Goal: Task Accomplishment & Management: Manage account settings

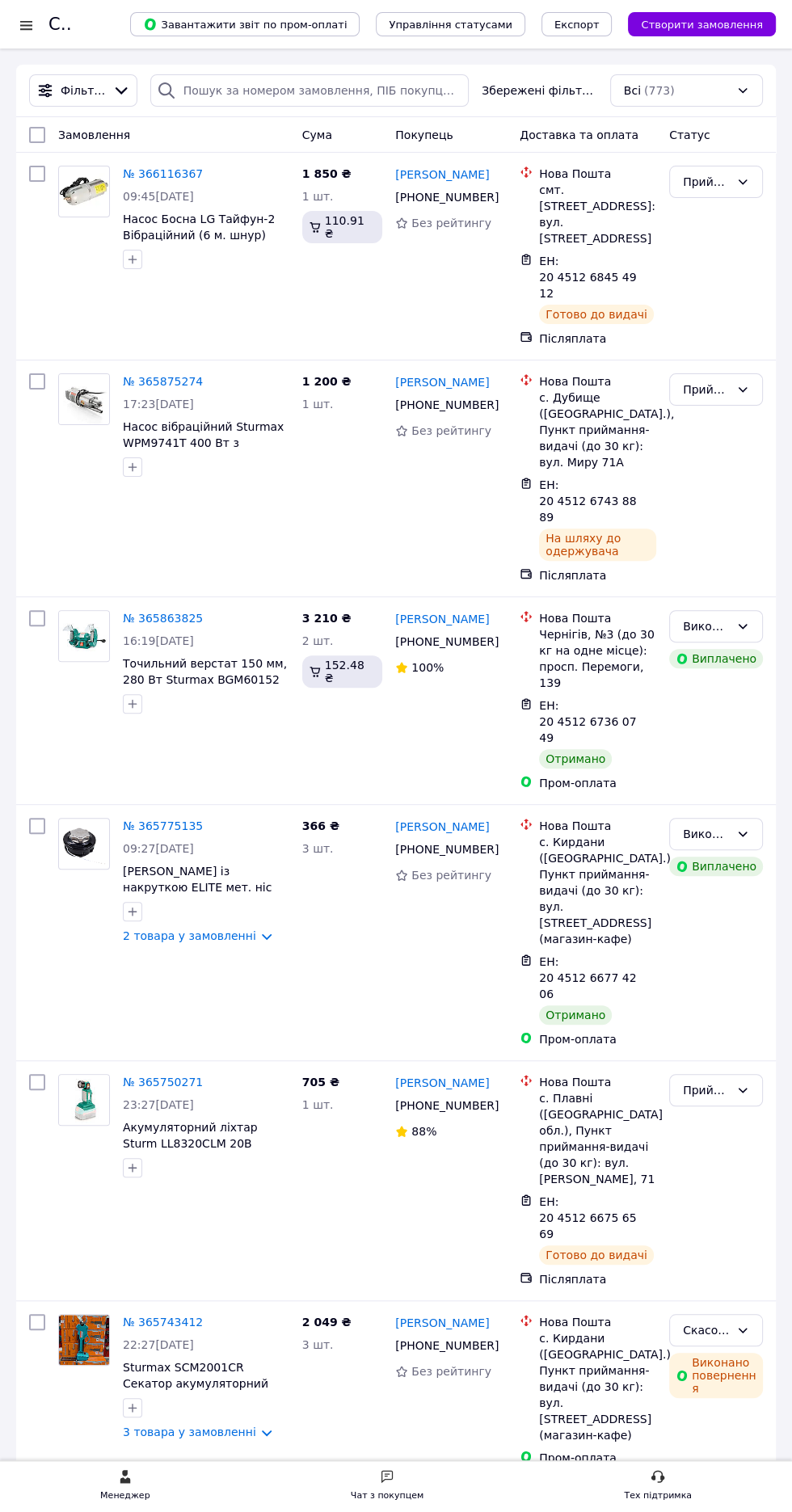
click at [26, 24] on div at bounding box center [27, 25] width 20 height 17
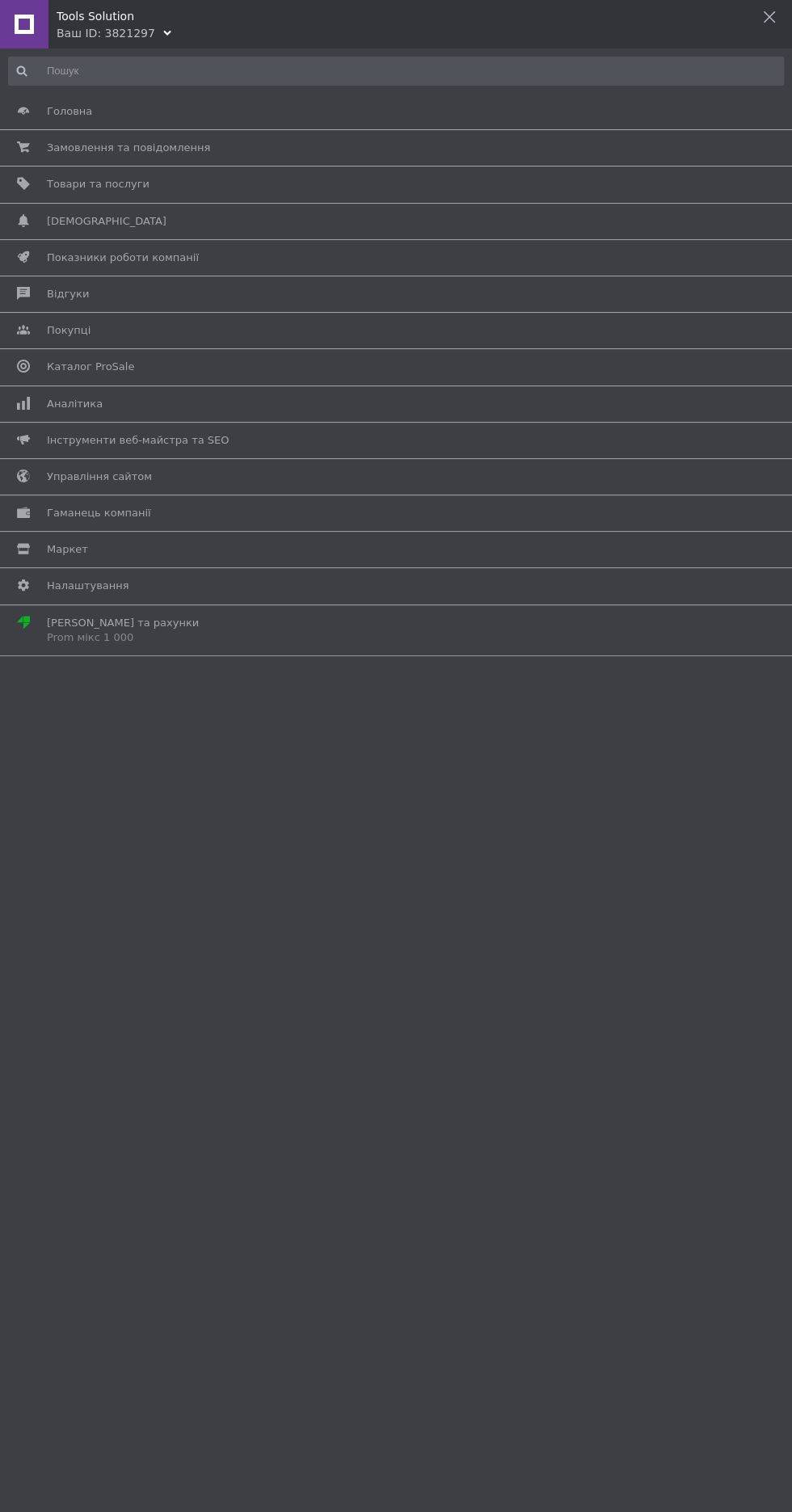
click at [85, 392] on link "Аналітика" at bounding box center [391, 404] width 784 height 28
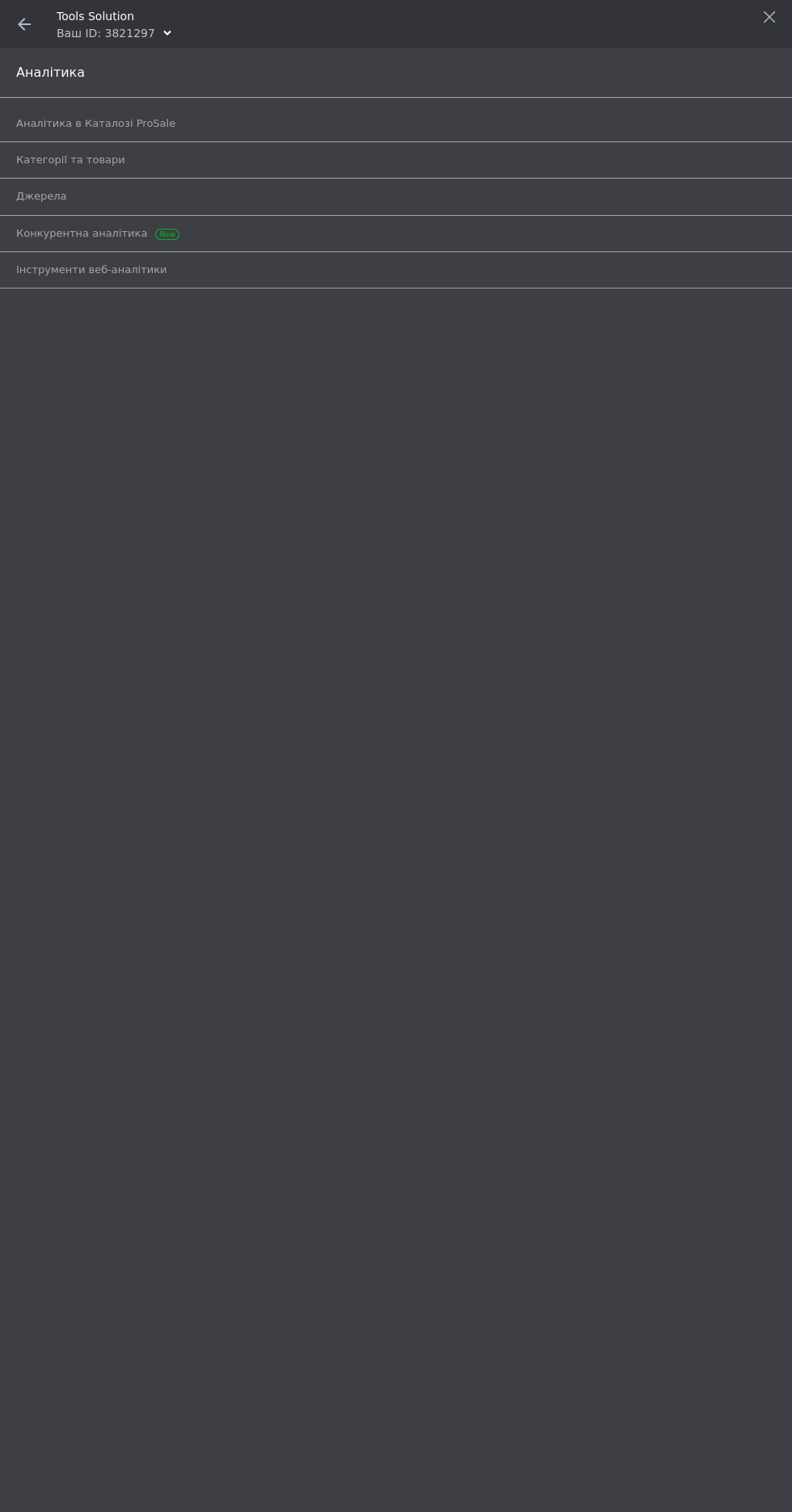
click at [71, 123] on span "Аналітика в Каталозі ProSale" at bounding box center [96, 124] width 159 height 15
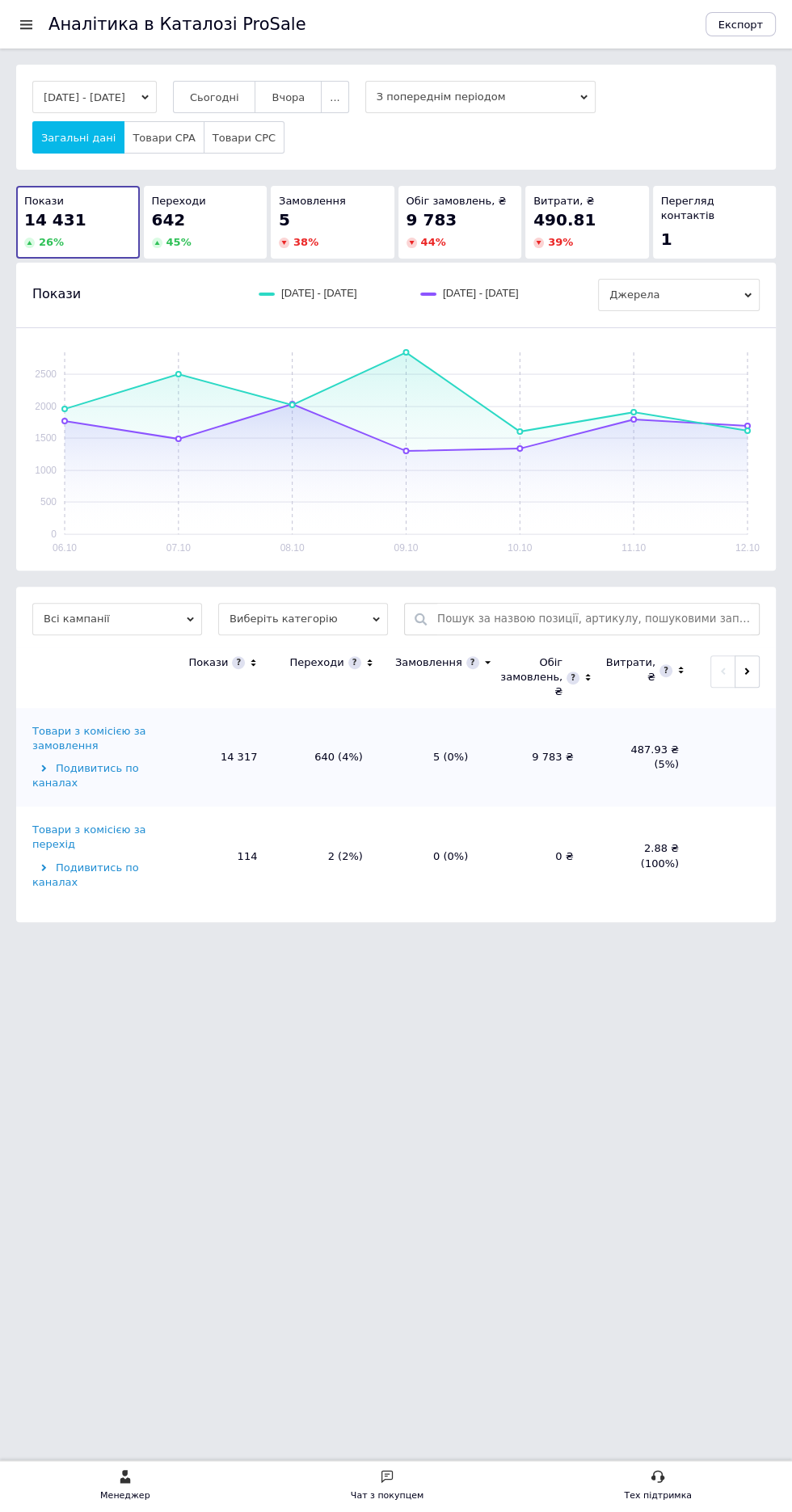
click at [227, 83] on button "Сьогодні" at bounding box center [214, 97] width 83 height 32
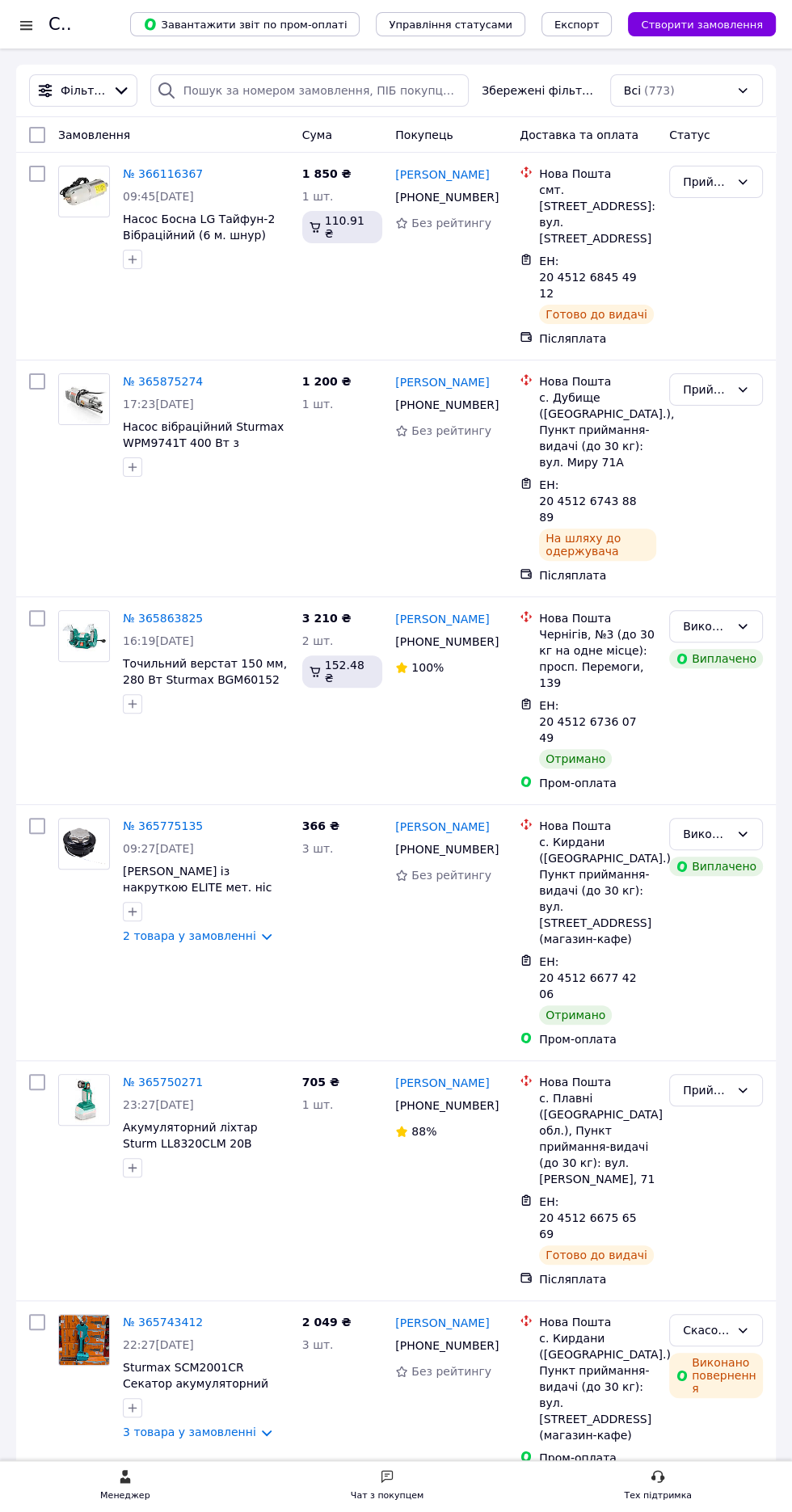
click at [26, 24] on div at bounding box center [27, 25] width 20 height 17
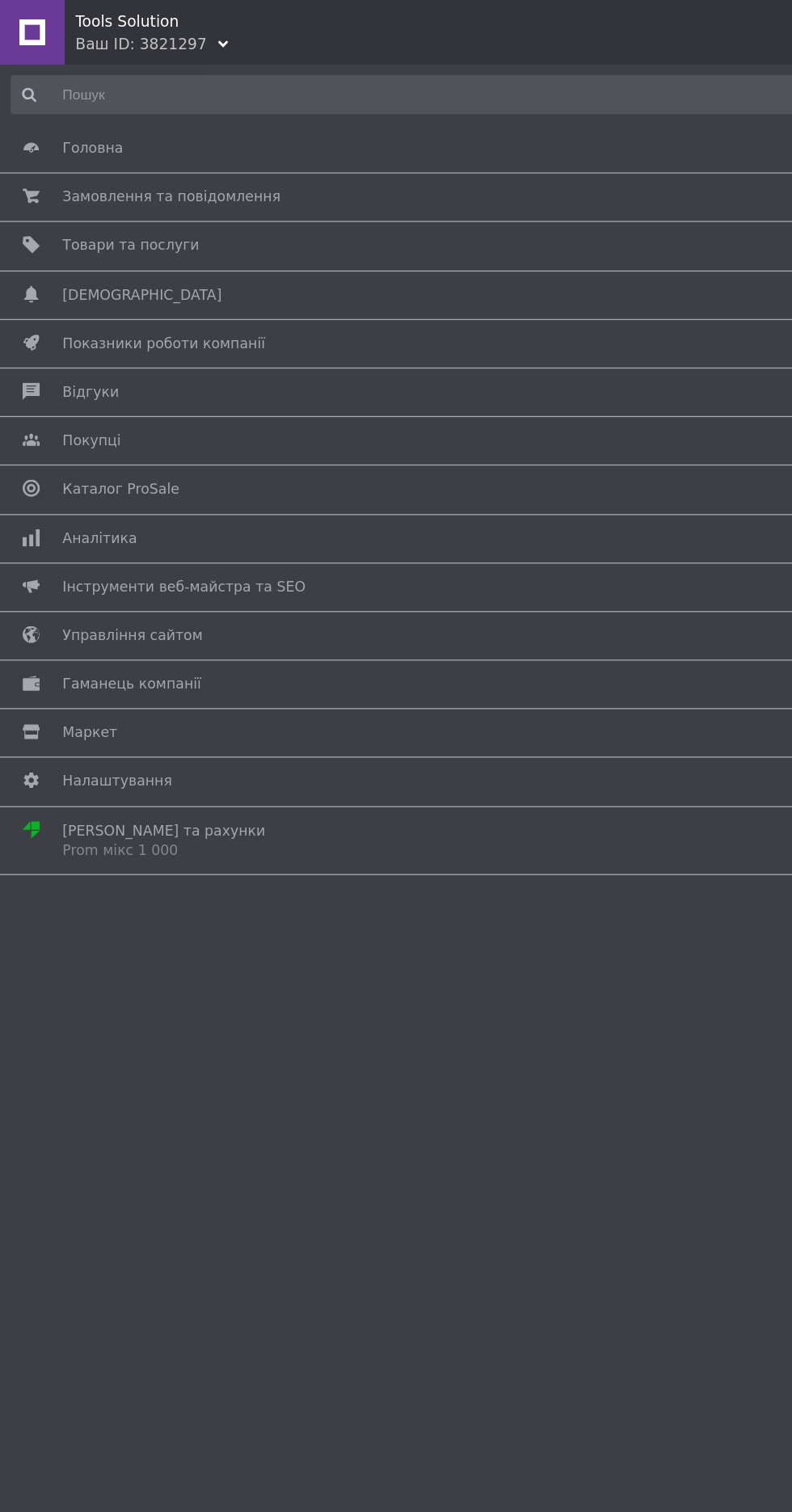
click at [297, 187] on span "Товари та послуги" at bounding box center [393, 185] width 692 height 15
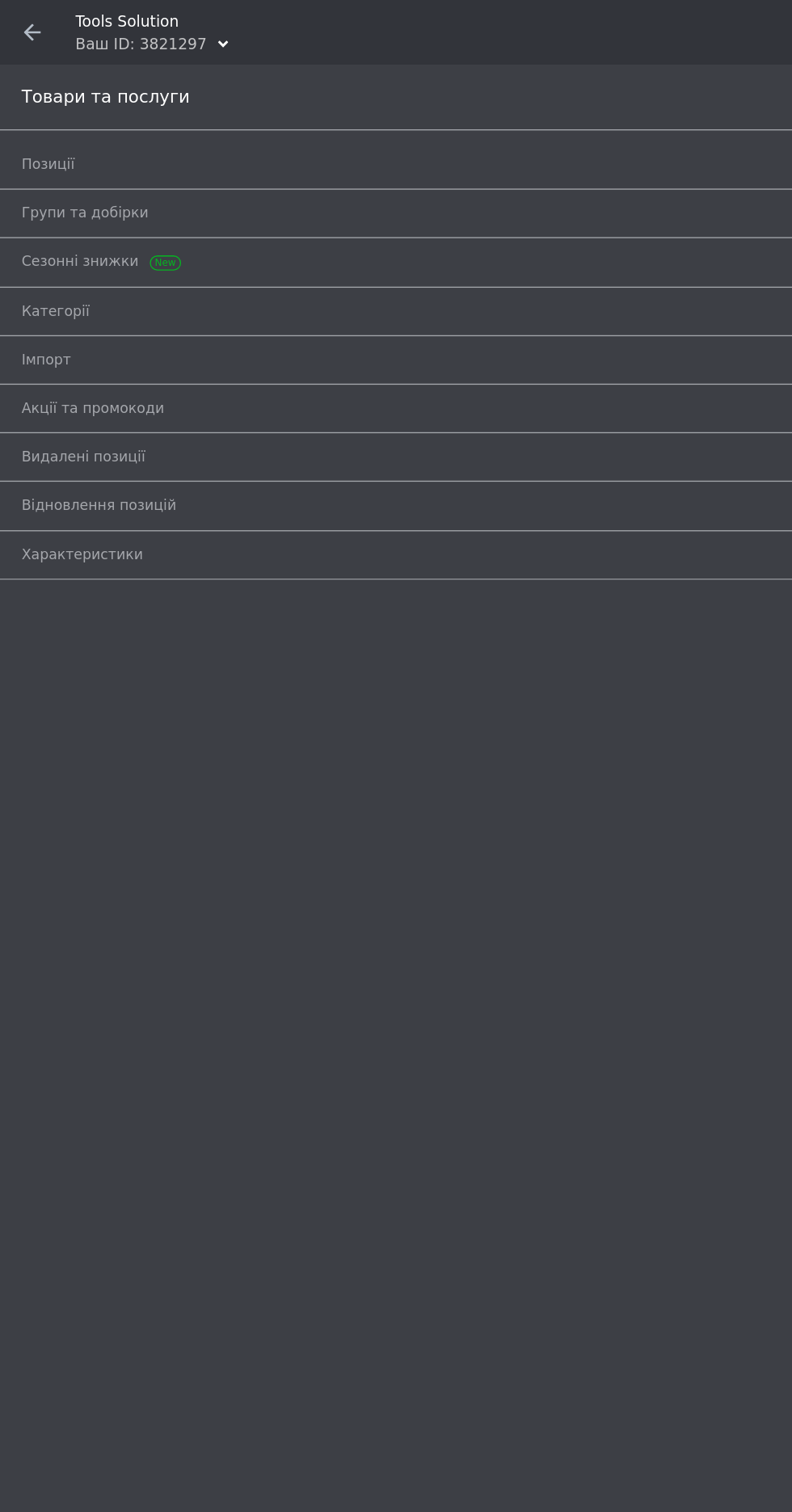
click at [23, 23] on use at bounding box center [24, 24] width 13 height 13
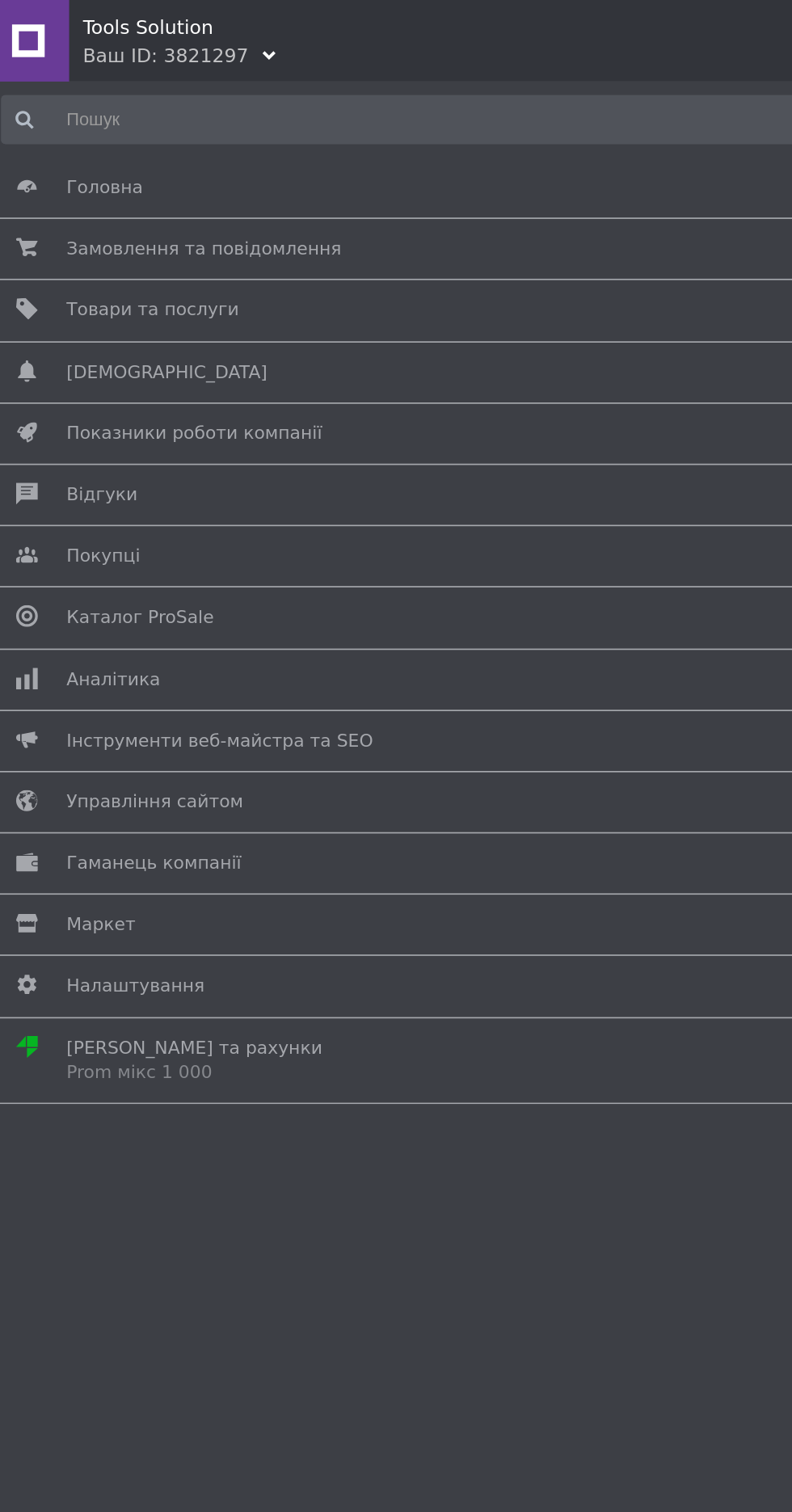
click at [200, 548] on span "Маркет" at bounding box center [393, 549] width 692 height 15
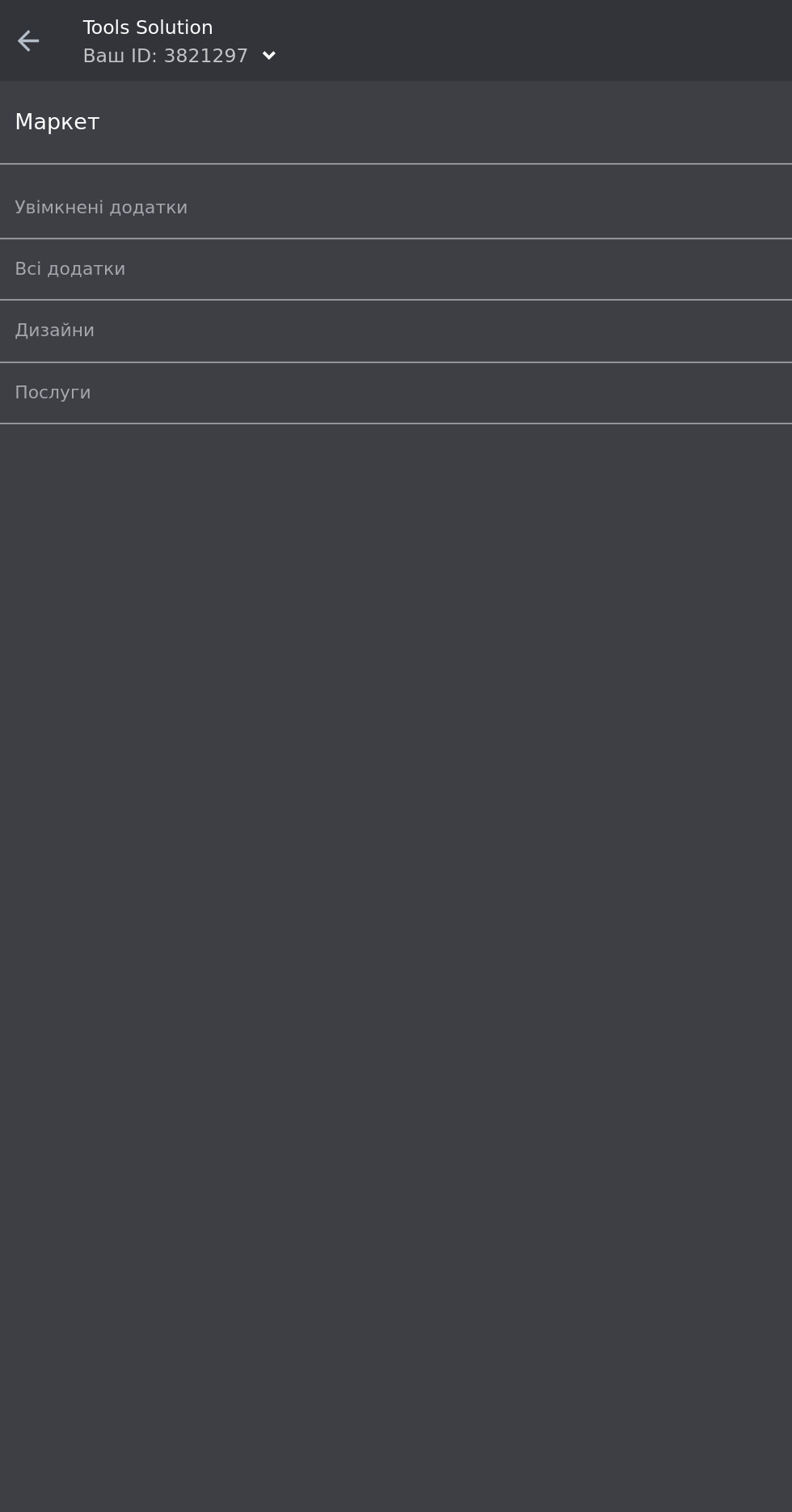
click at [23, 23] on use at bounding box center [24, 24] width 13 height 13
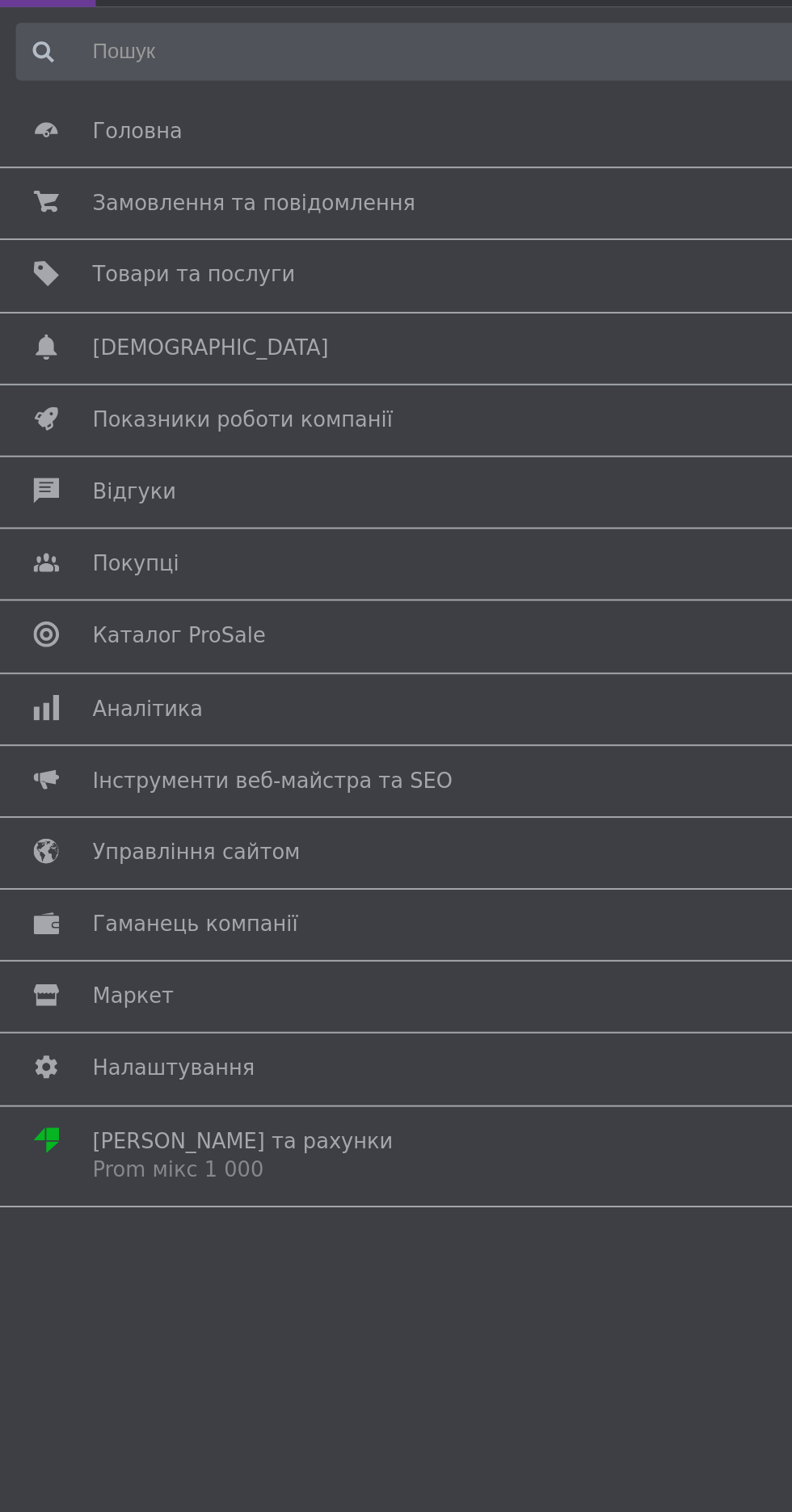
click at [87, 506] on span "Гаманець компанії" at bounding box center [99, 513] width 104 height 15
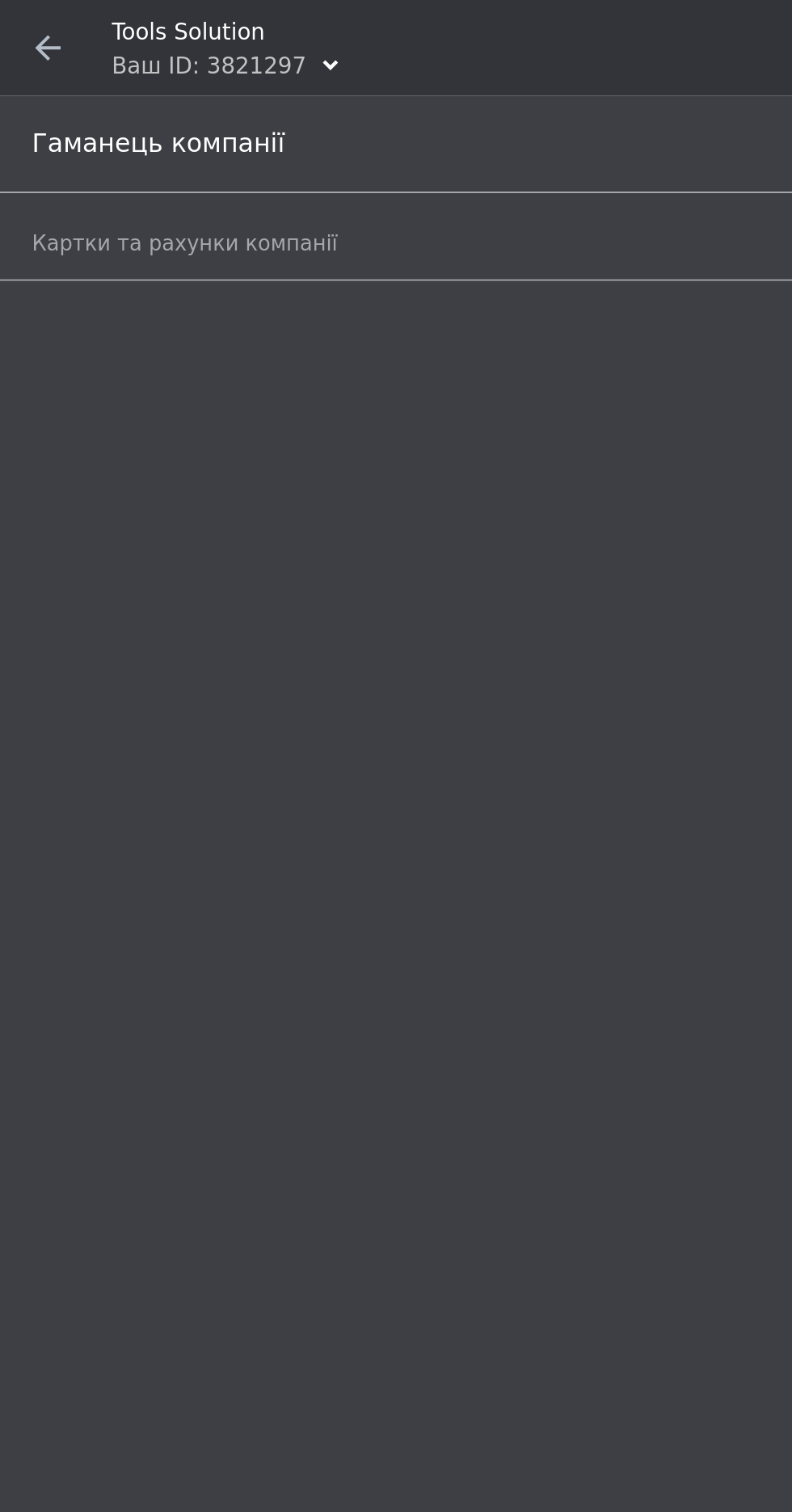
click at [14, 27] on span at bounding box center [24, 24] width 49 height 49
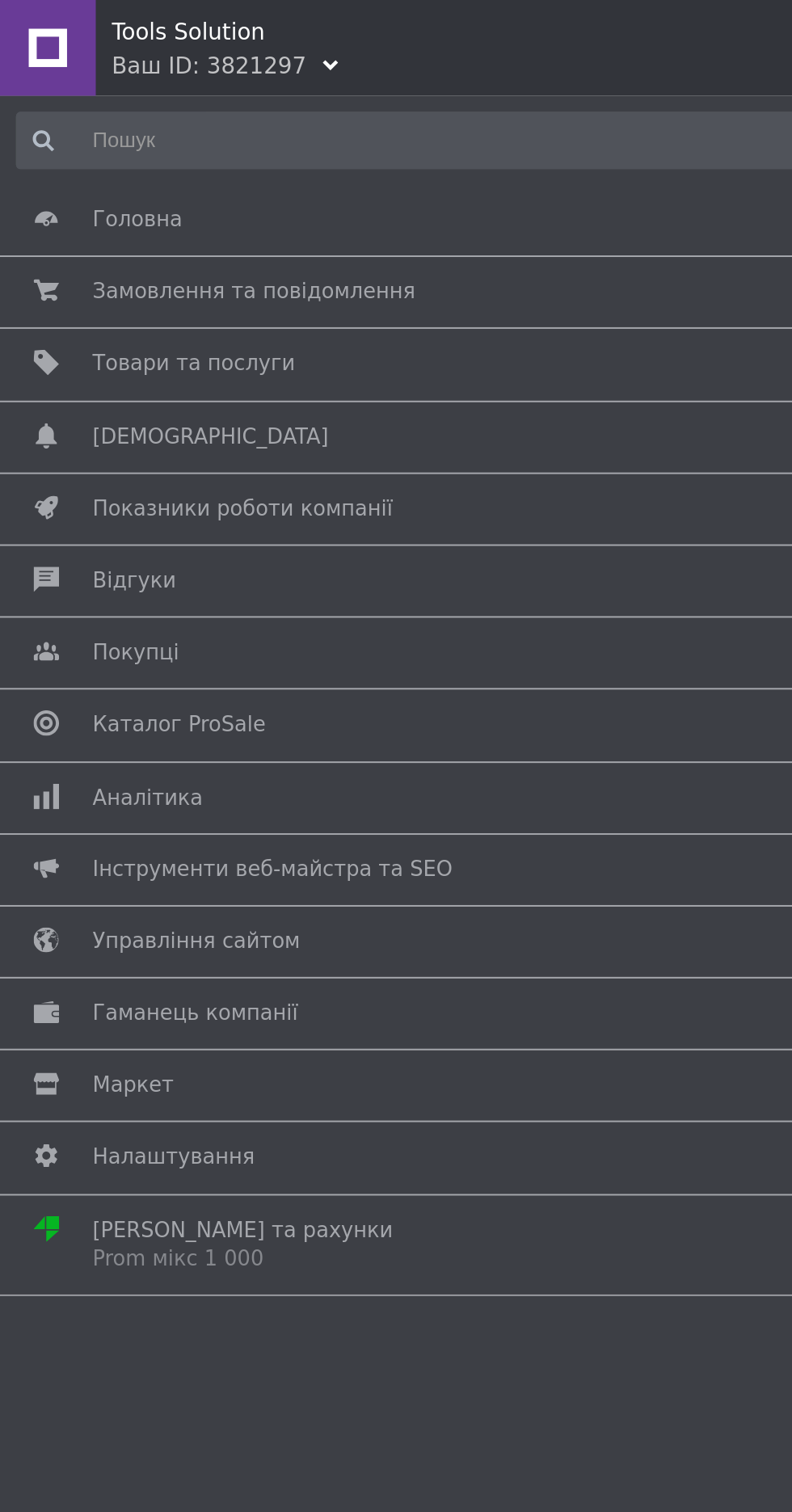
click at [123, 581] on span "Налаштування" at bounding box center [393, 586] width 692 height 15
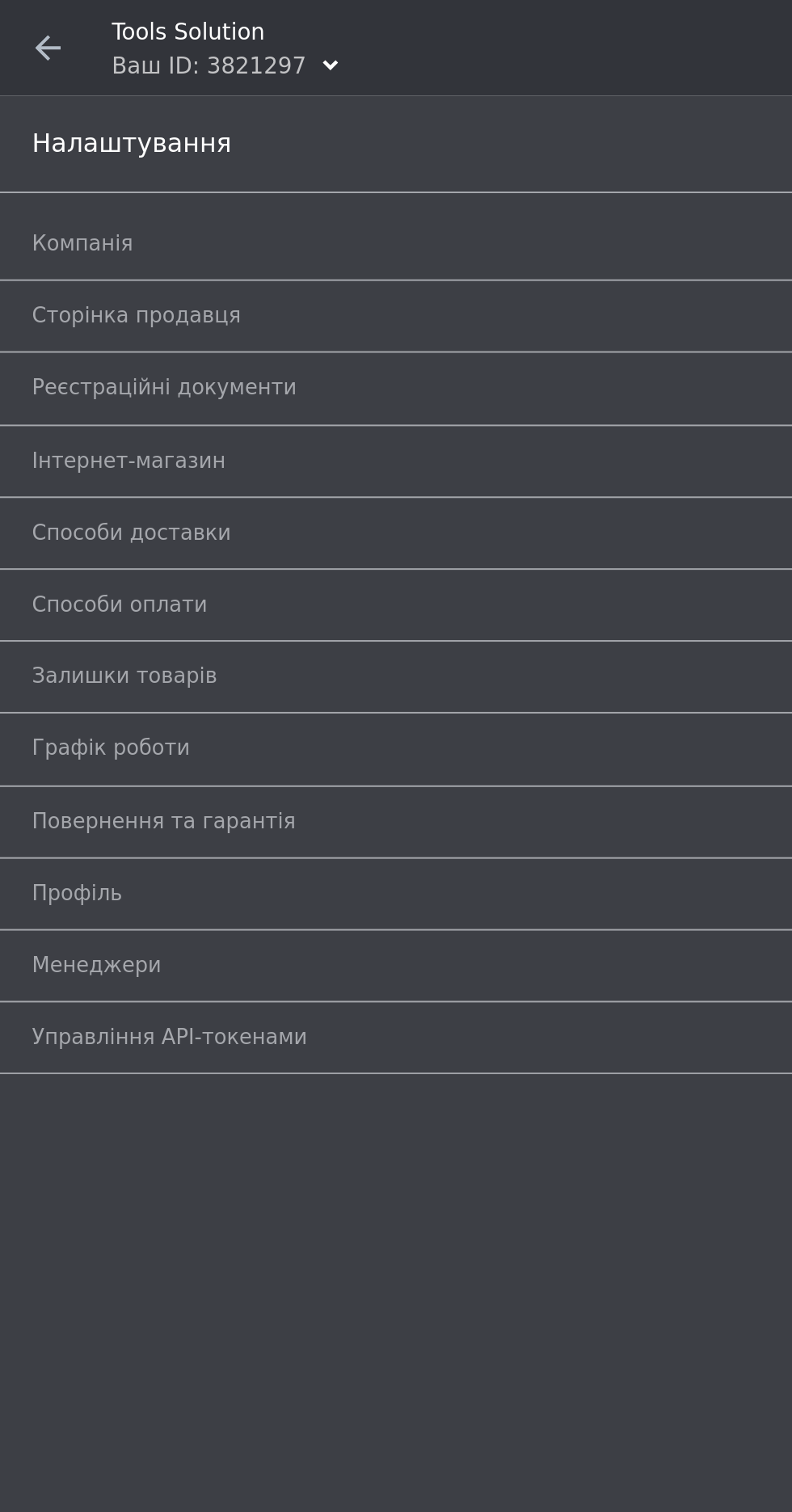
click at [46, 311] on span "Способи оплати" at bounding box center [61, 306] width 89 height 15
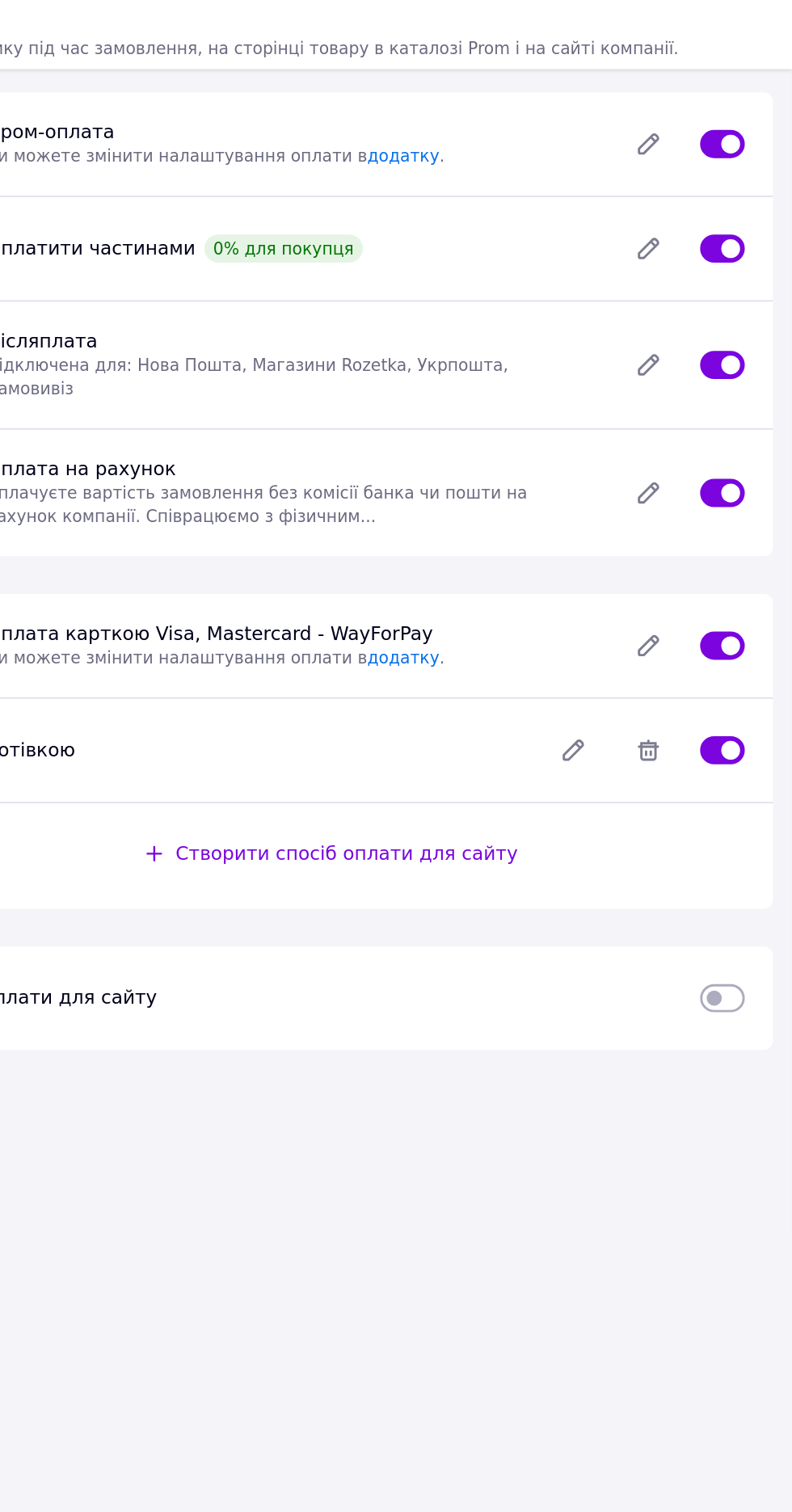
click at [692, 172] on icon at bounding box center [693, 172] width 13 height 13
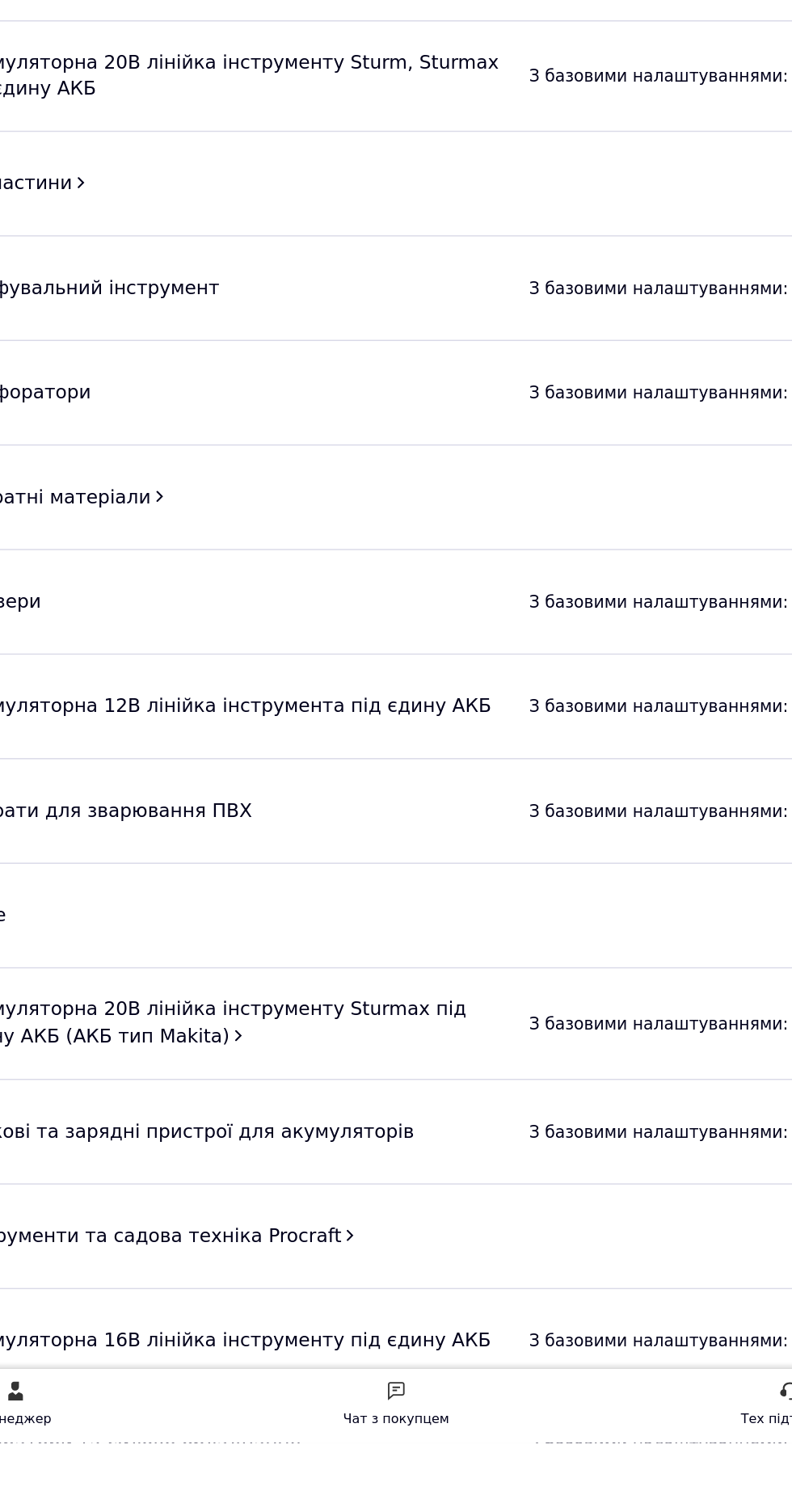
scroll to position [1599, 0]
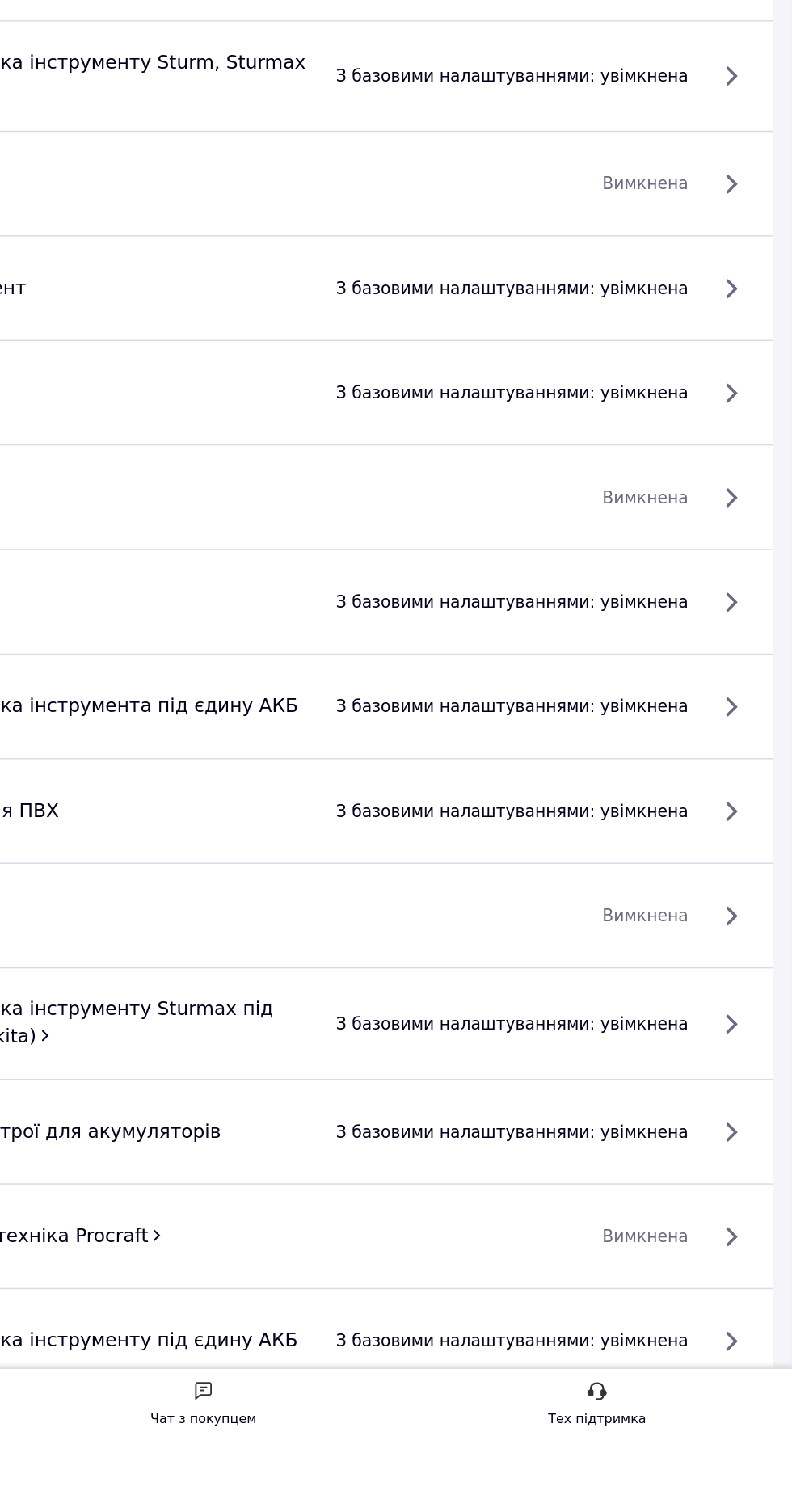
click at [576, 1509] on span "з базовими налаштуваннями: увімкнена" at bounding box center [599, 1514] width 243 height 17
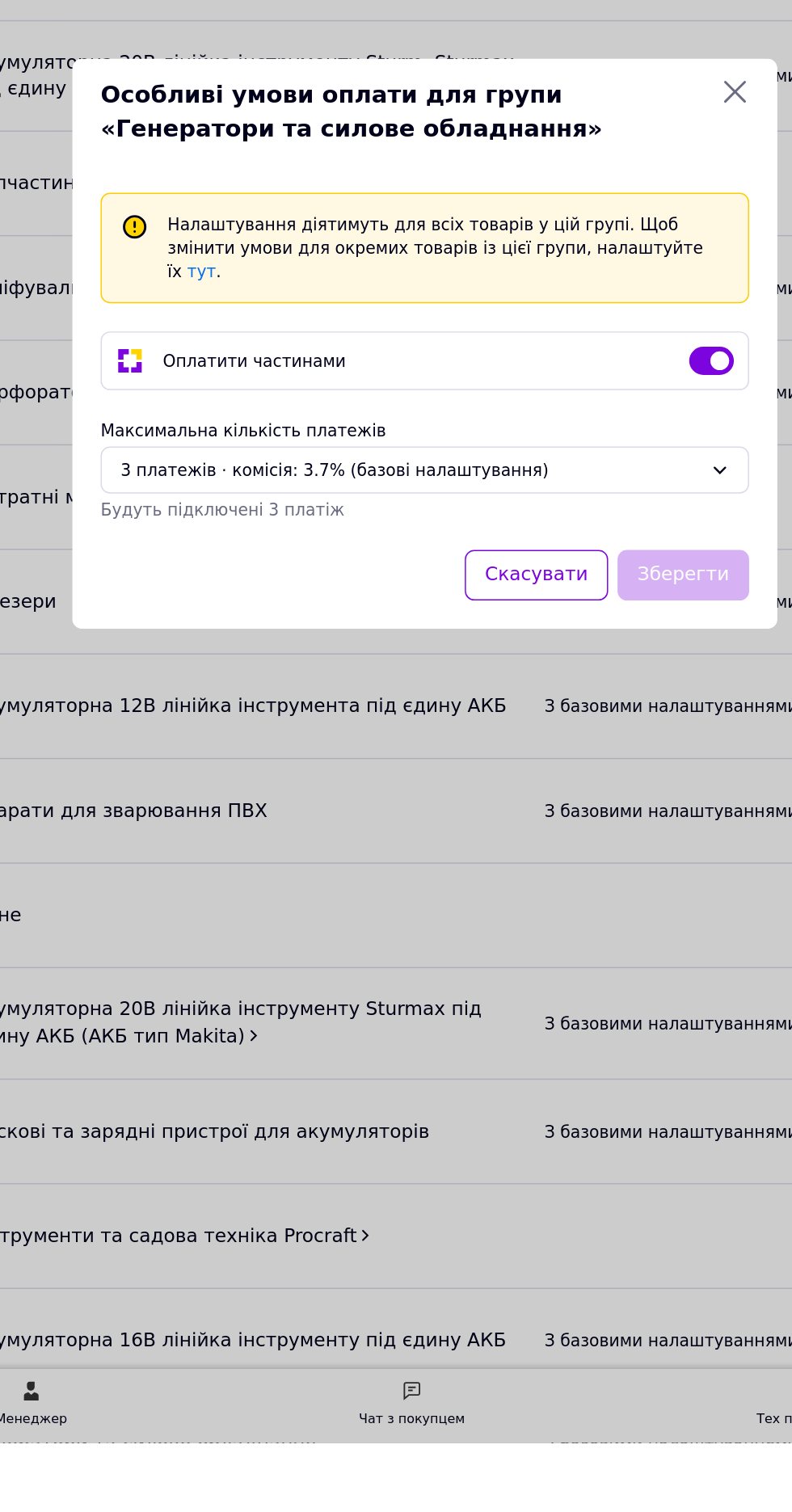
click at [552, 852] on div "3 платежів ⋅ комісія: 3.7% (базові налаштування)" at bounding box center [386, 842] width 399 height 18
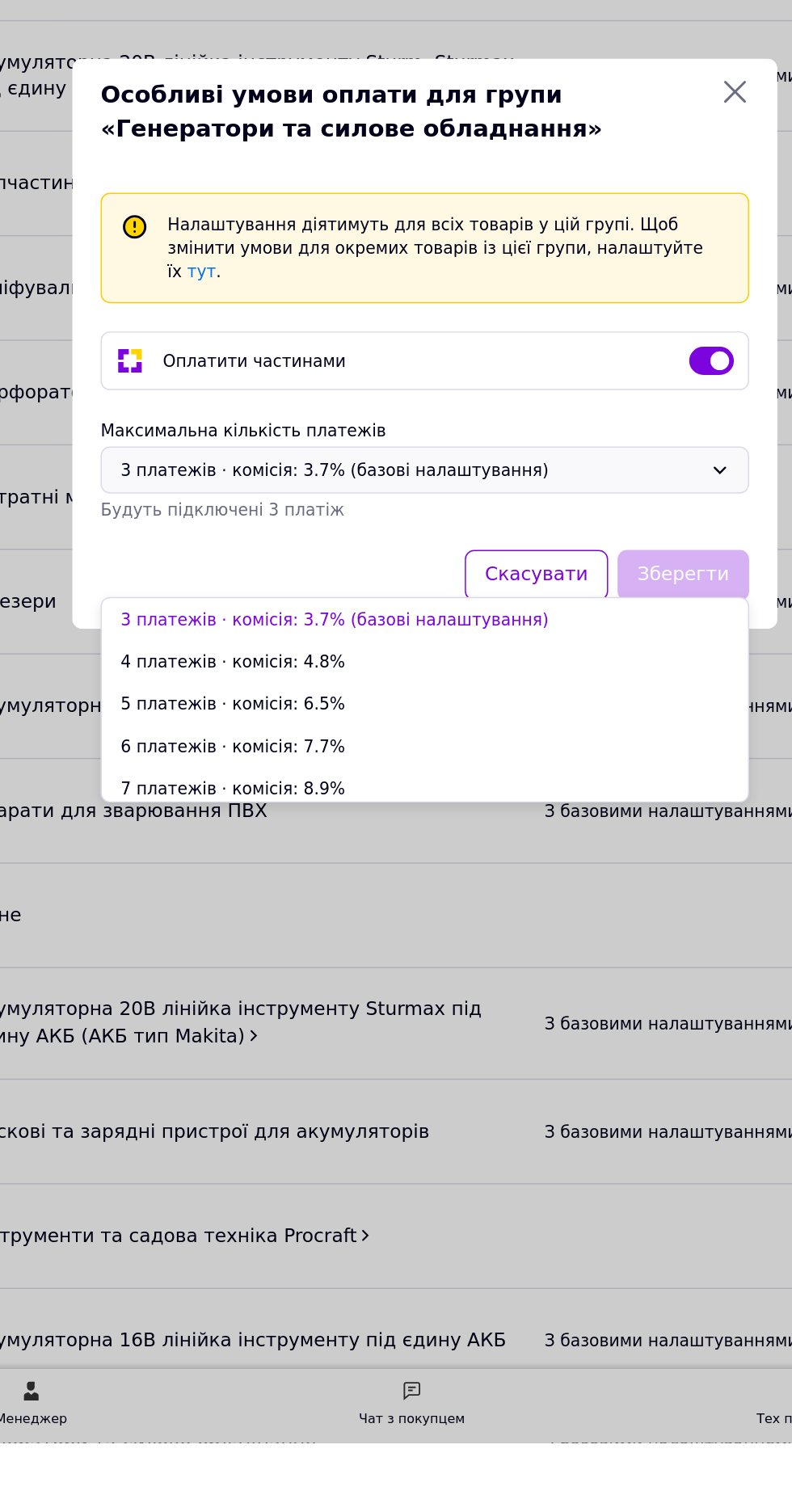
click at [505, 951] on li "3 платежів ⋅ комісія: 3.7% (базові налаштування)" at bounding box center [396, 946] width 445 height 30
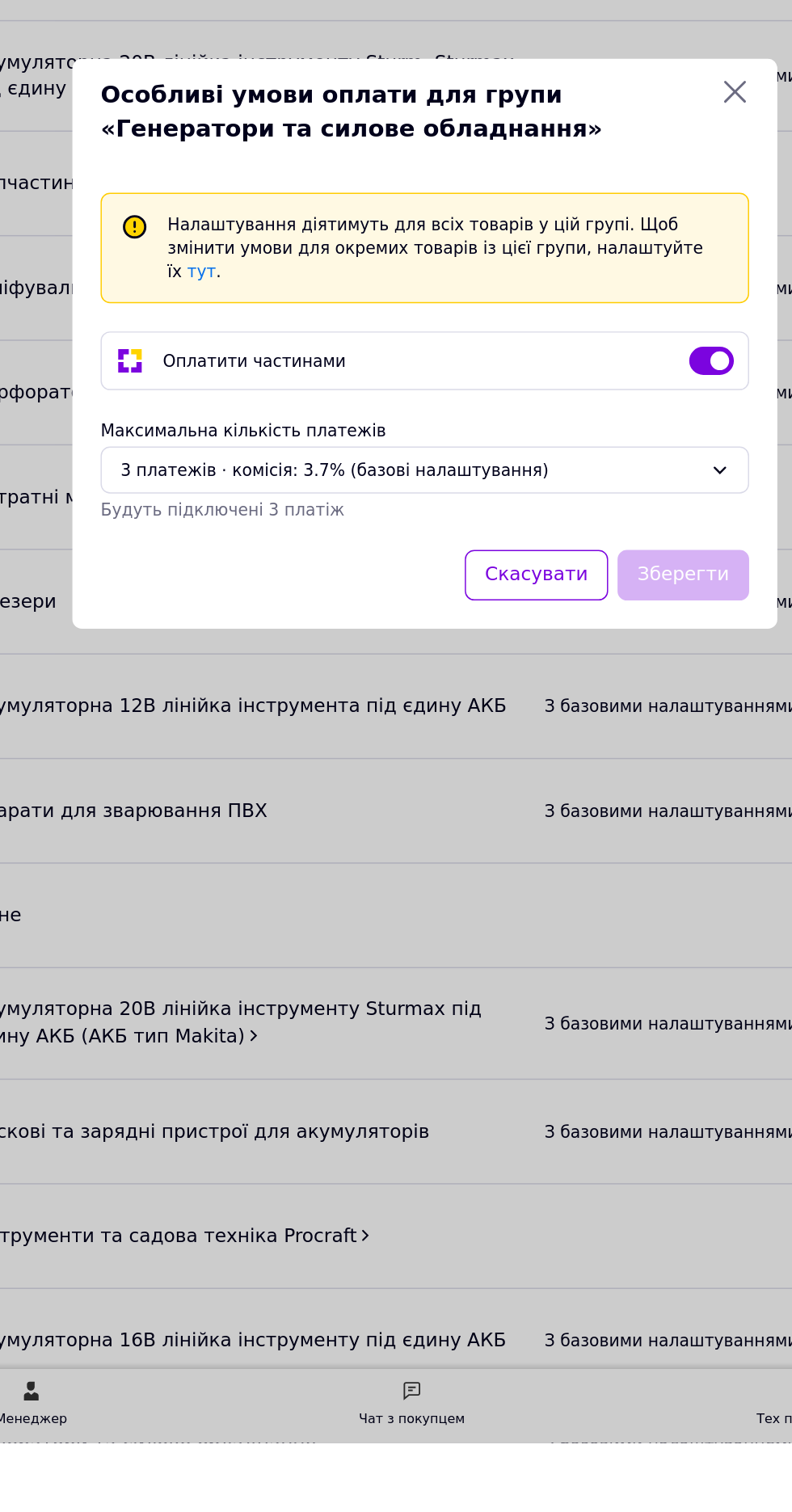
click at [526, 852] on div "3 платежів ⋅ комісія: 3.7% (базові налаштування)" at bounding box center [386, 842] width 399 height 18
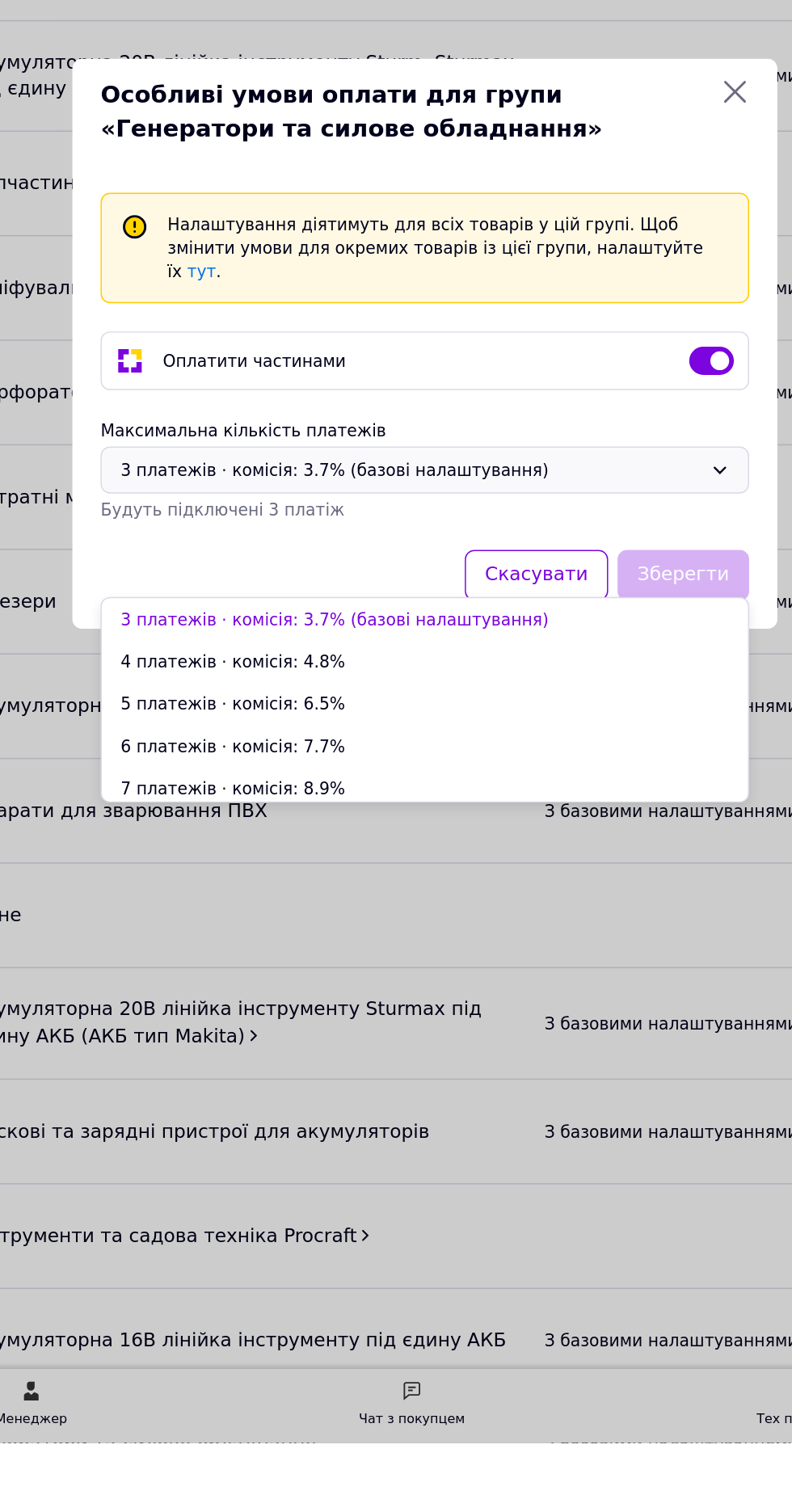
click at [437, 978] on li "4 платежів ⋅ комісія: 4.8%" at bounding box center [396, 975] width 445 height 30
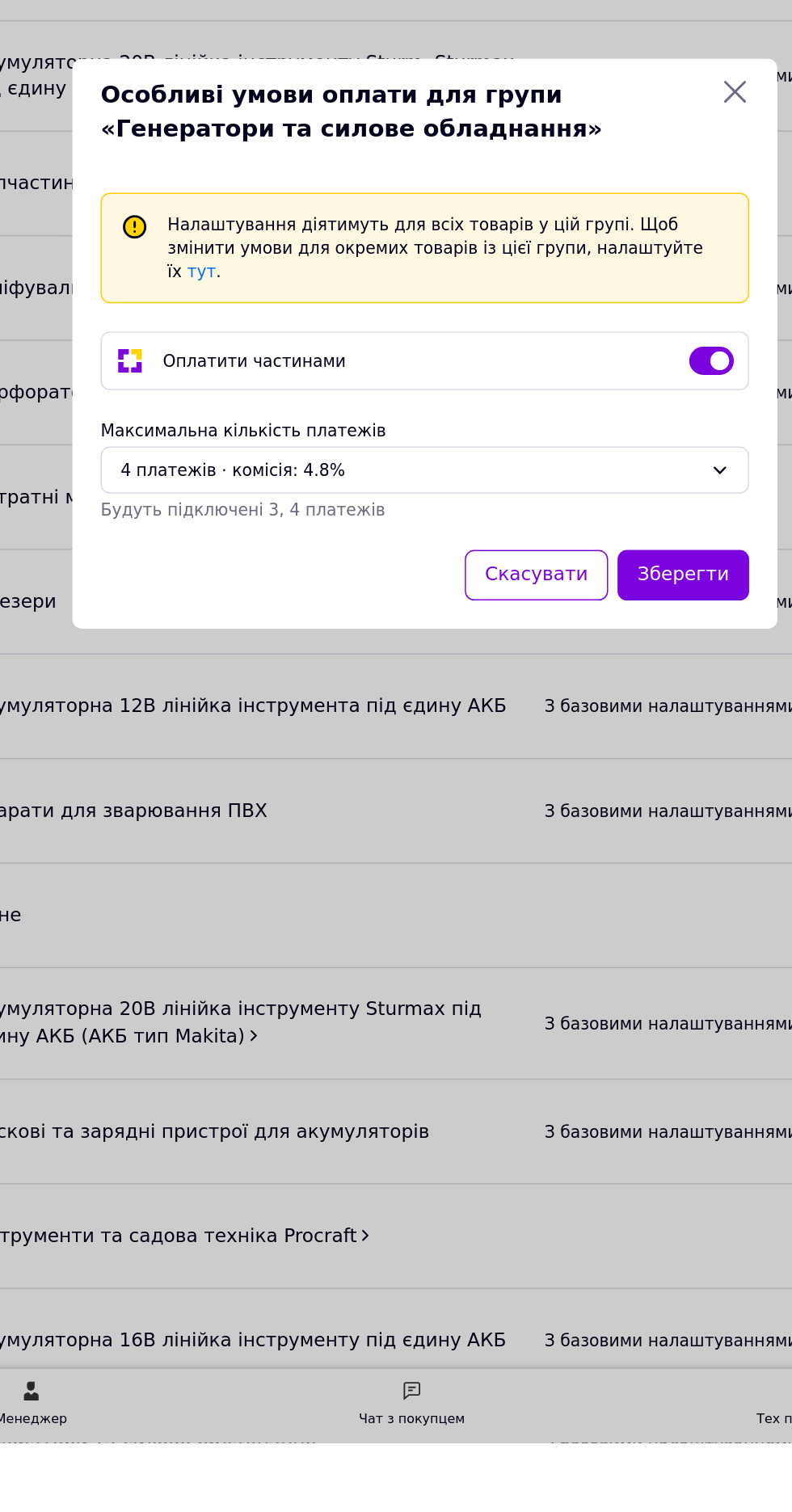
click at [492, 852] on div "4 платежів ⋅ комісія: 4.8%" at bounding box center [386, 842] width 399 height 18
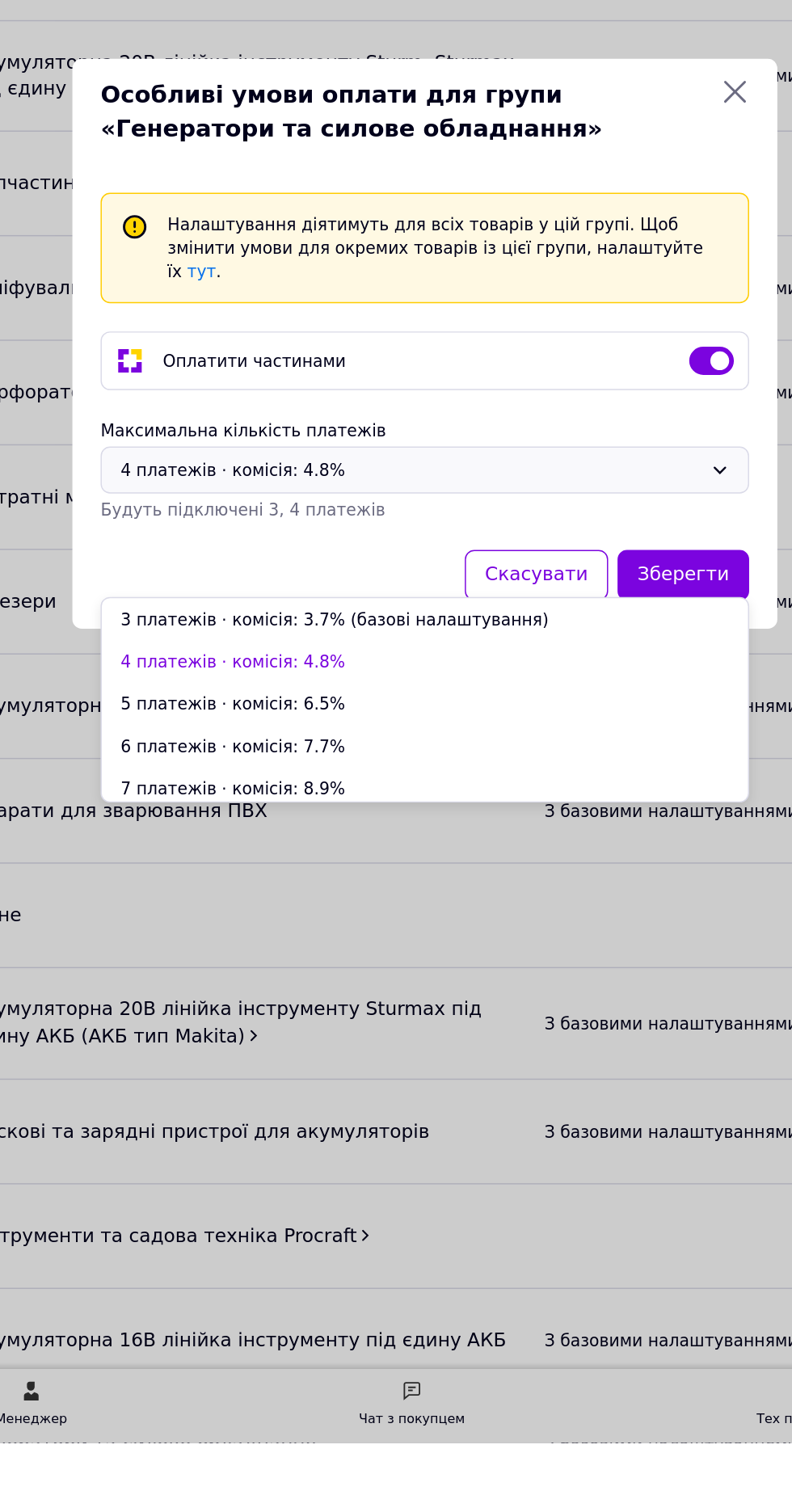
scroll to position [32, 0]
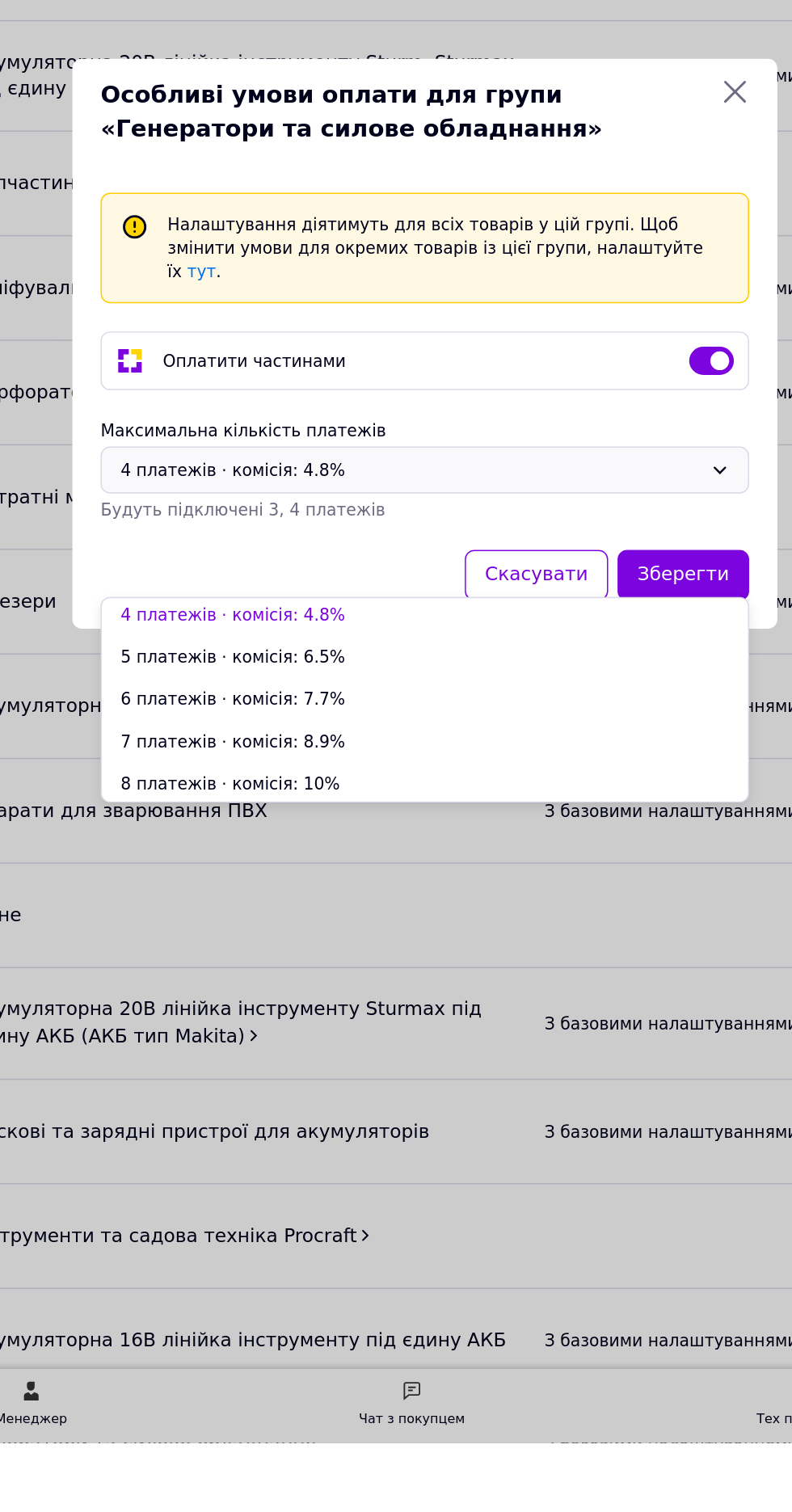
click at [447, 948] on li "4 платежів ⋅ комісія: 4.8%" at bounding box center [396, 942] width 445 height 30
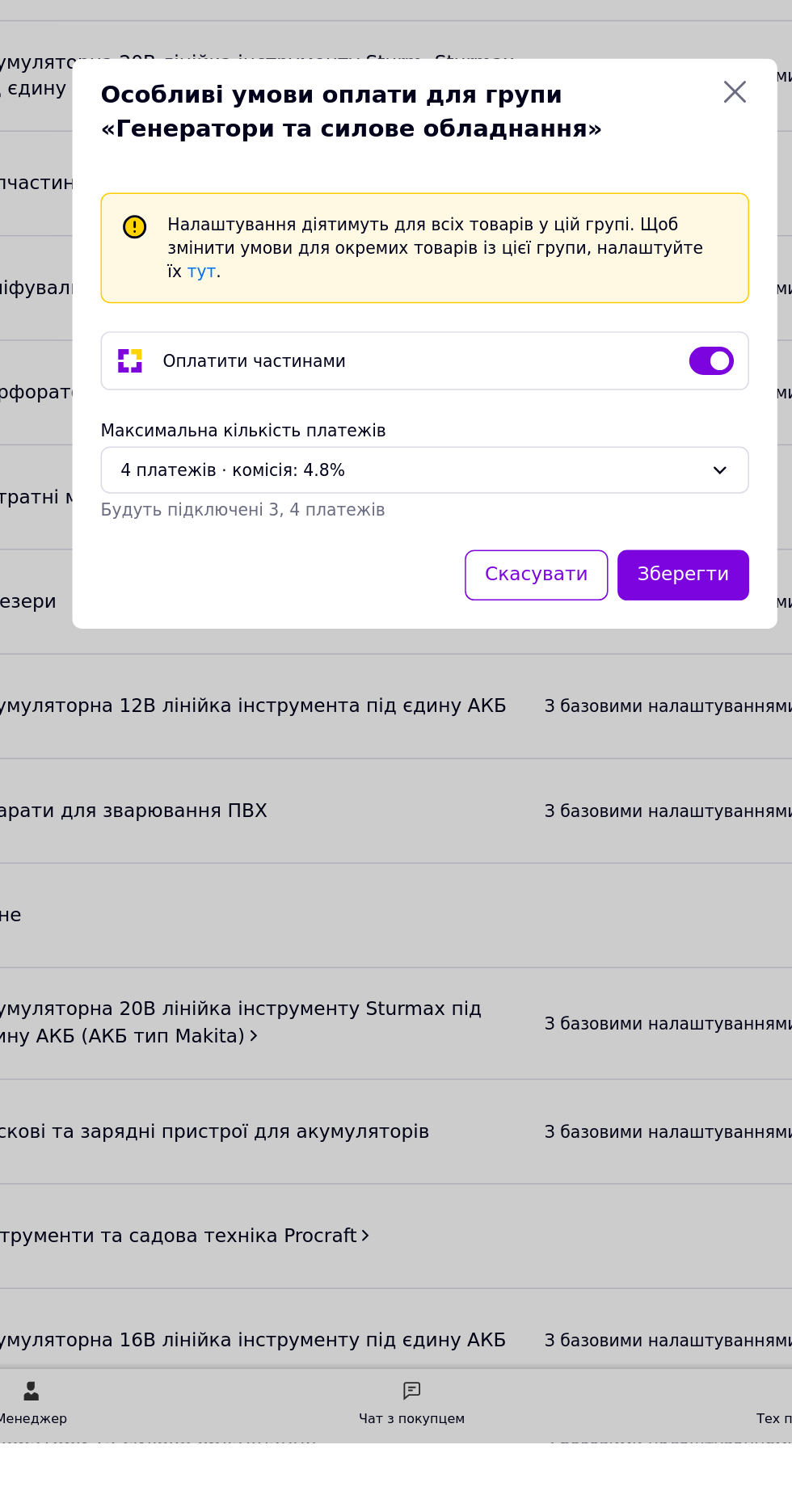
click at [449, 852] on div "4 платежів ⋅ комісія: 4.8%" at bounding box center [386, 842] width 399 height 18
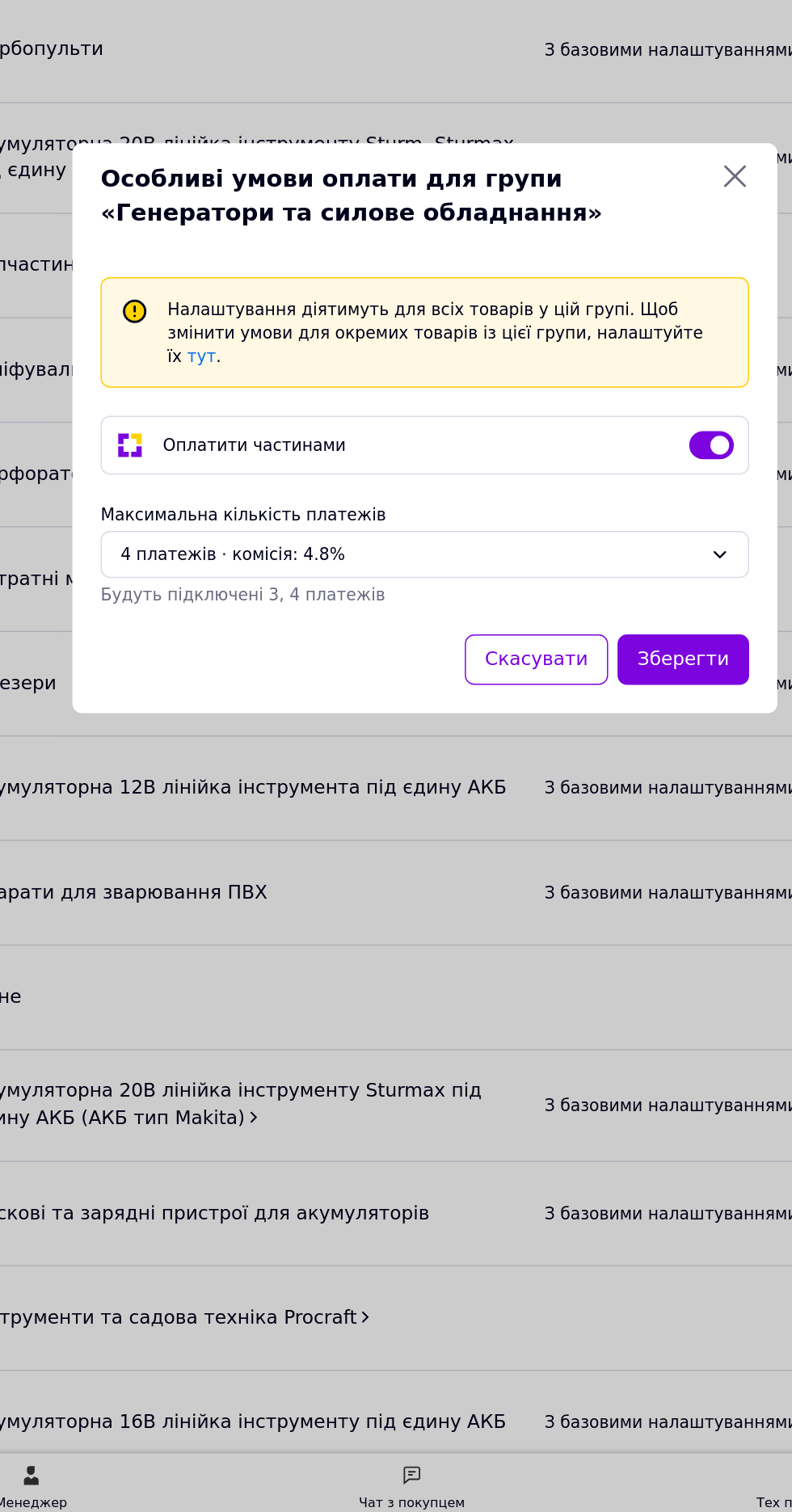
scroll to position [1600, 0]
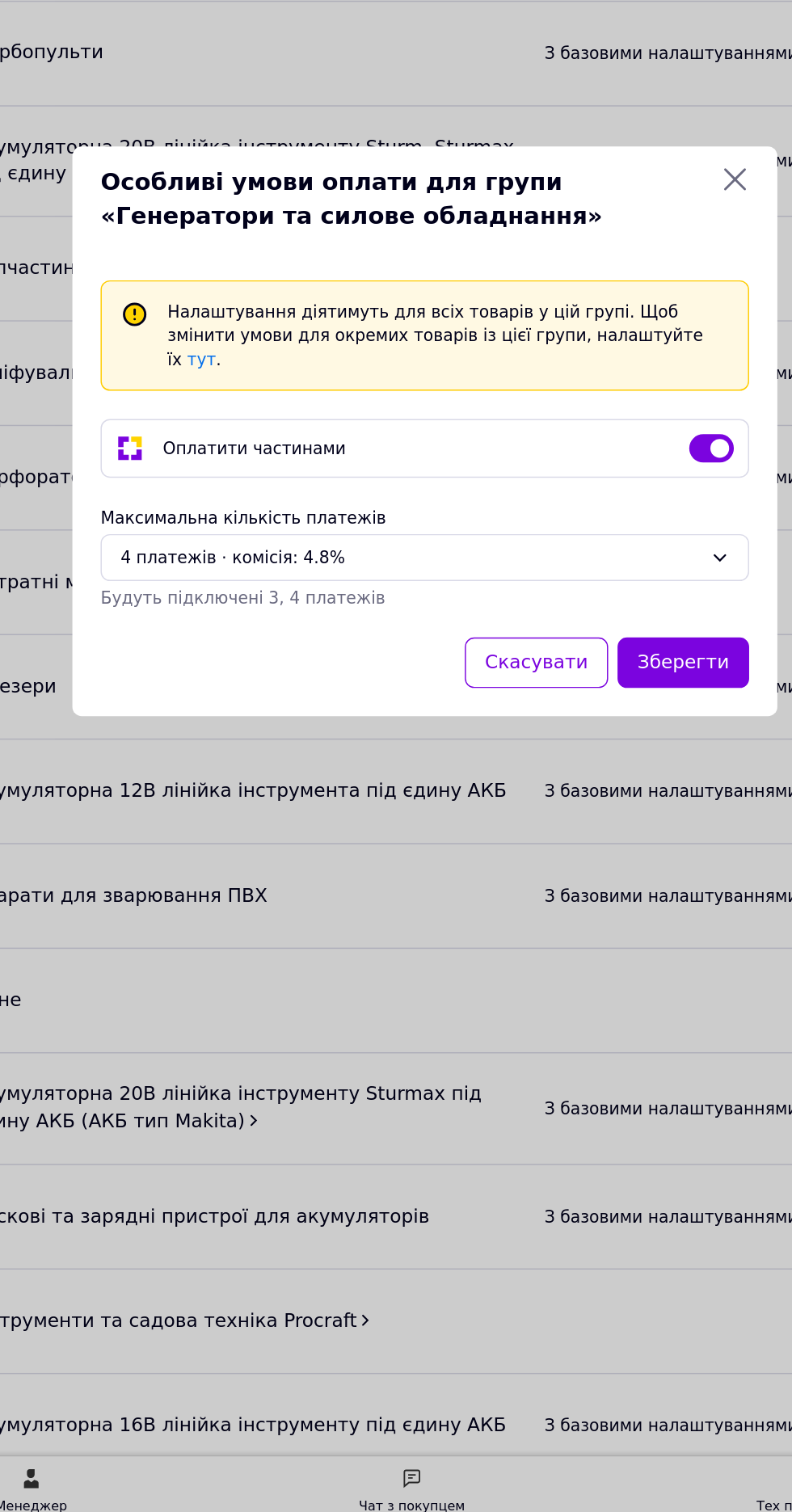
click at [390, 894] on div "Скасувати Зберегти" at bounding box center [396, 915] width 452 height 42
click at [411, 834] on div "4 платежів ⋅ комісія: 4.8%" at bounding box center [386, 842] width 399 height 18
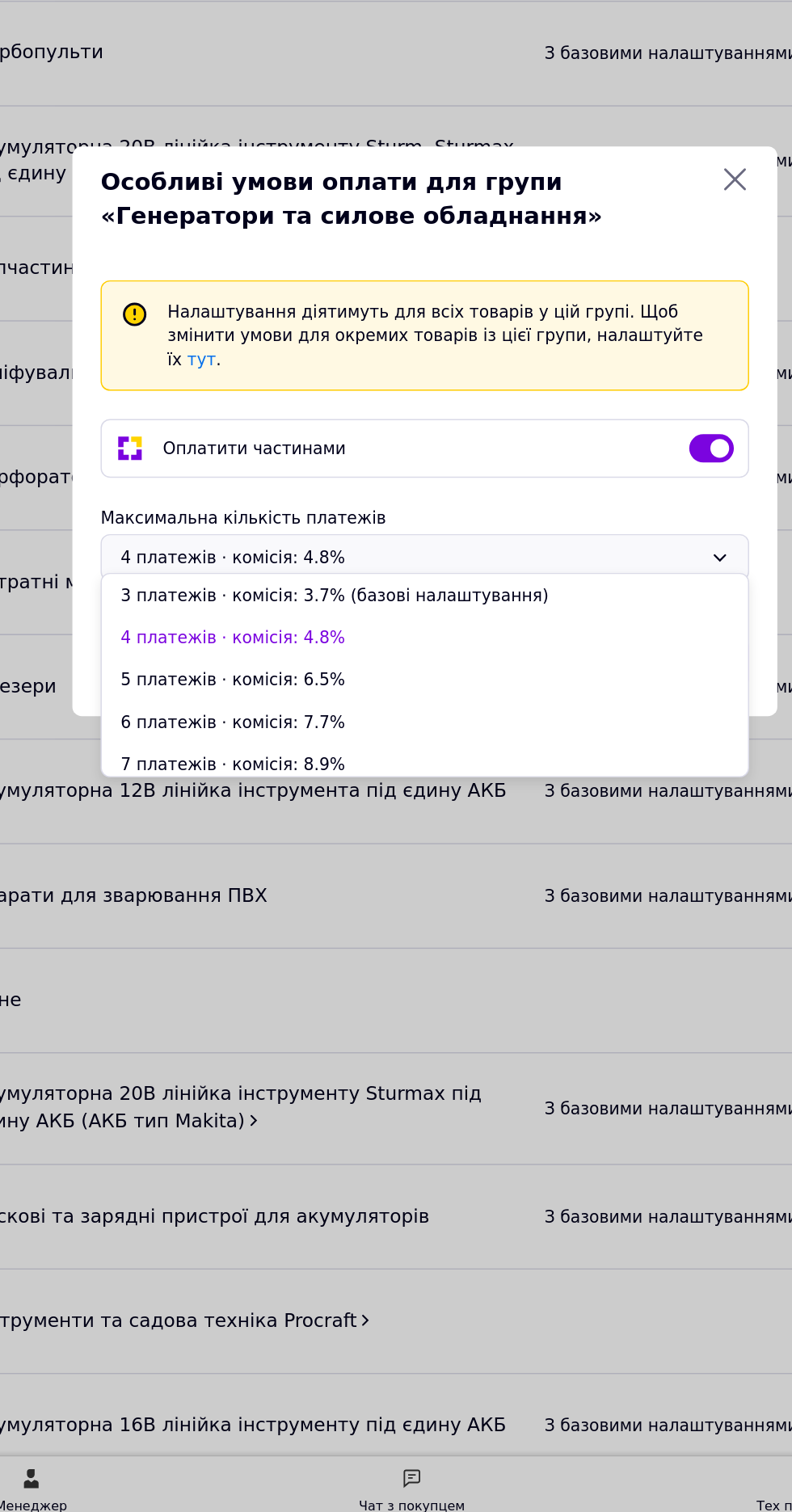
scroll to position [32, 0]
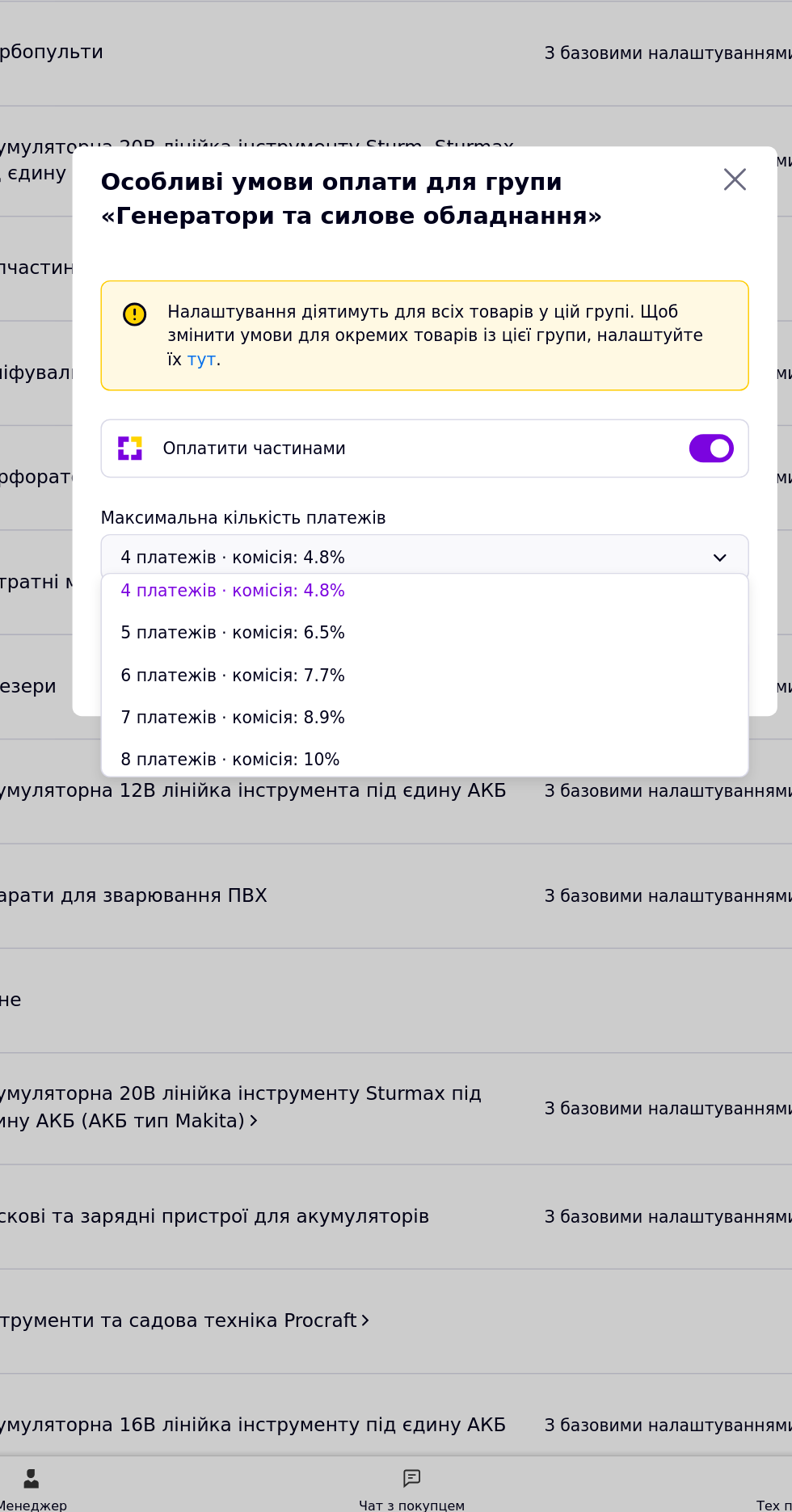
click at [439, 808] on div "Максимальна кількість платежів" at bounding box center [395, 816] width 446 height 17
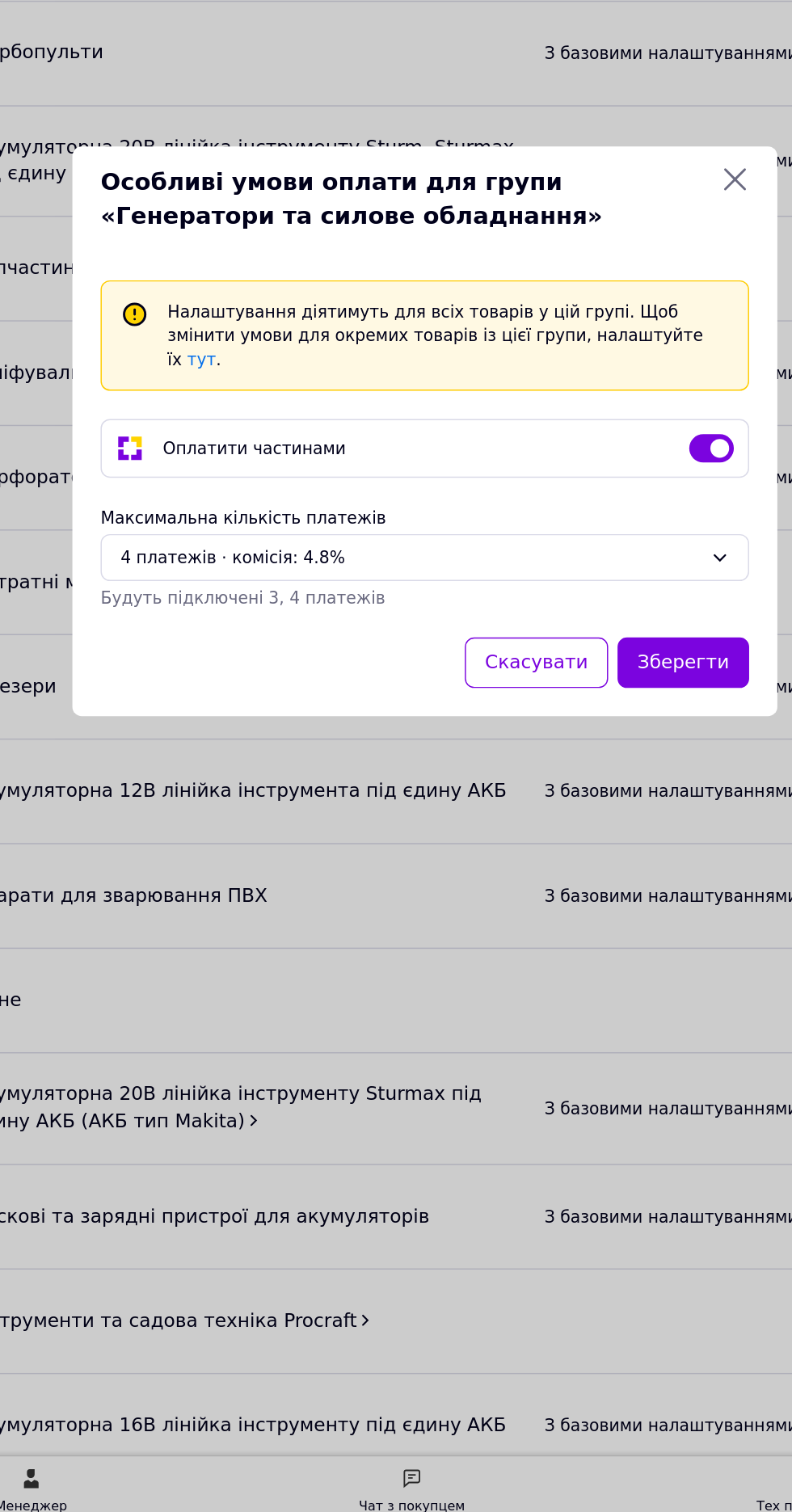
click at [581, 902] on button "Зберегти" at bounding box center [574, 916] width 90 height 35
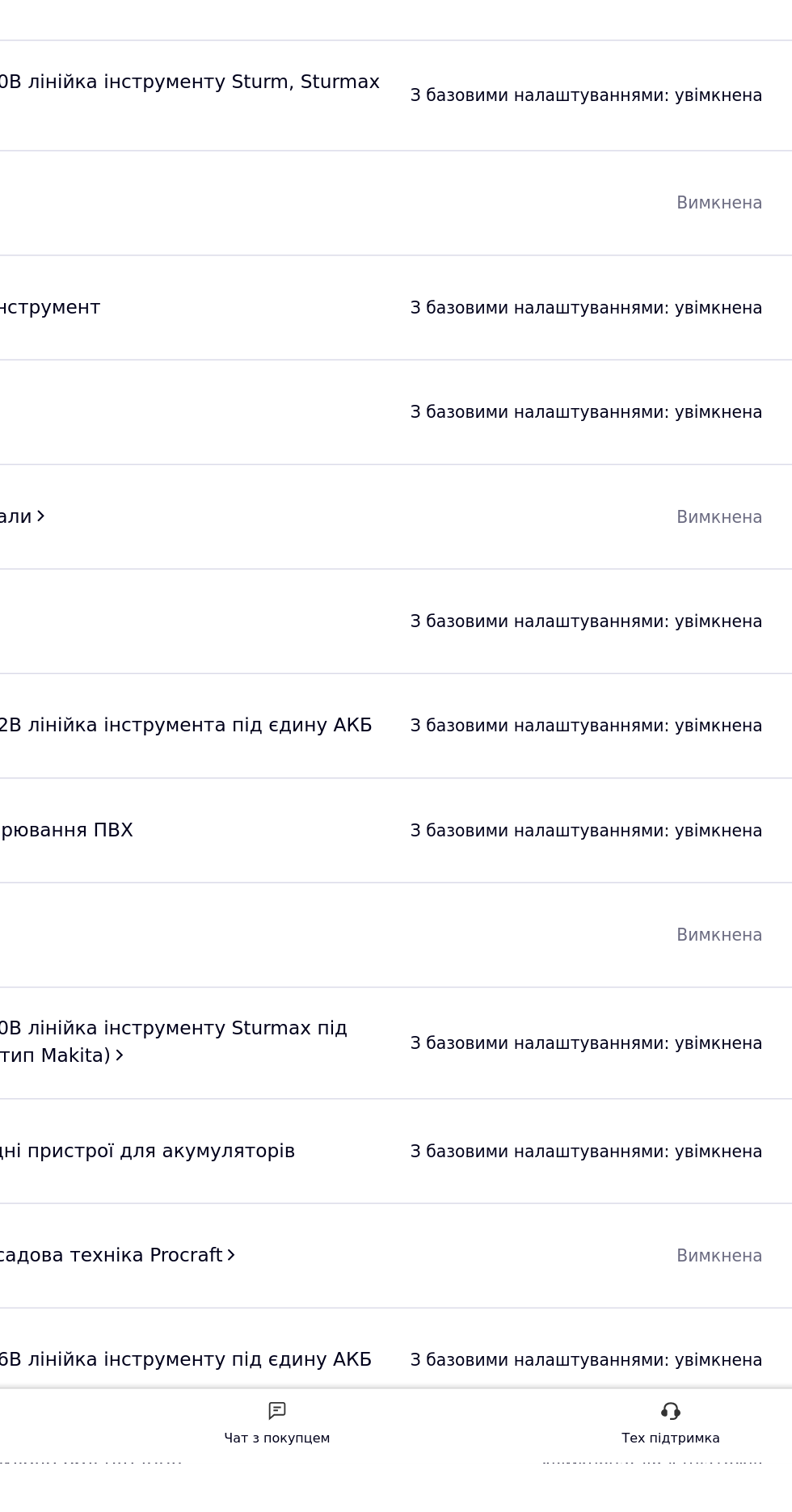
scroll to position [1599, 0]
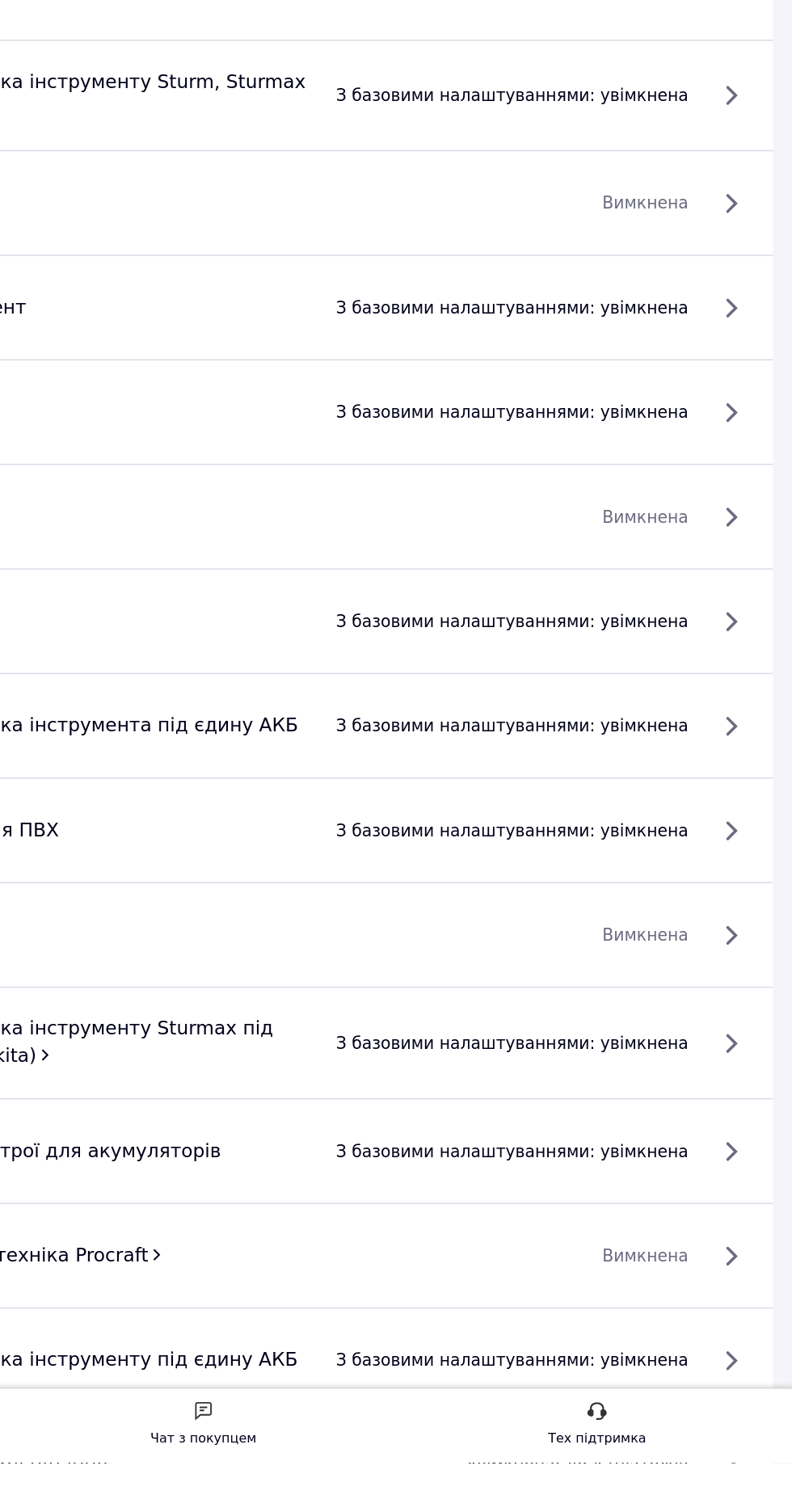
click at [589, 1506] on span "увімкнена: до 4 платежів" at bounding box center [643, 1514] width 152 height 17
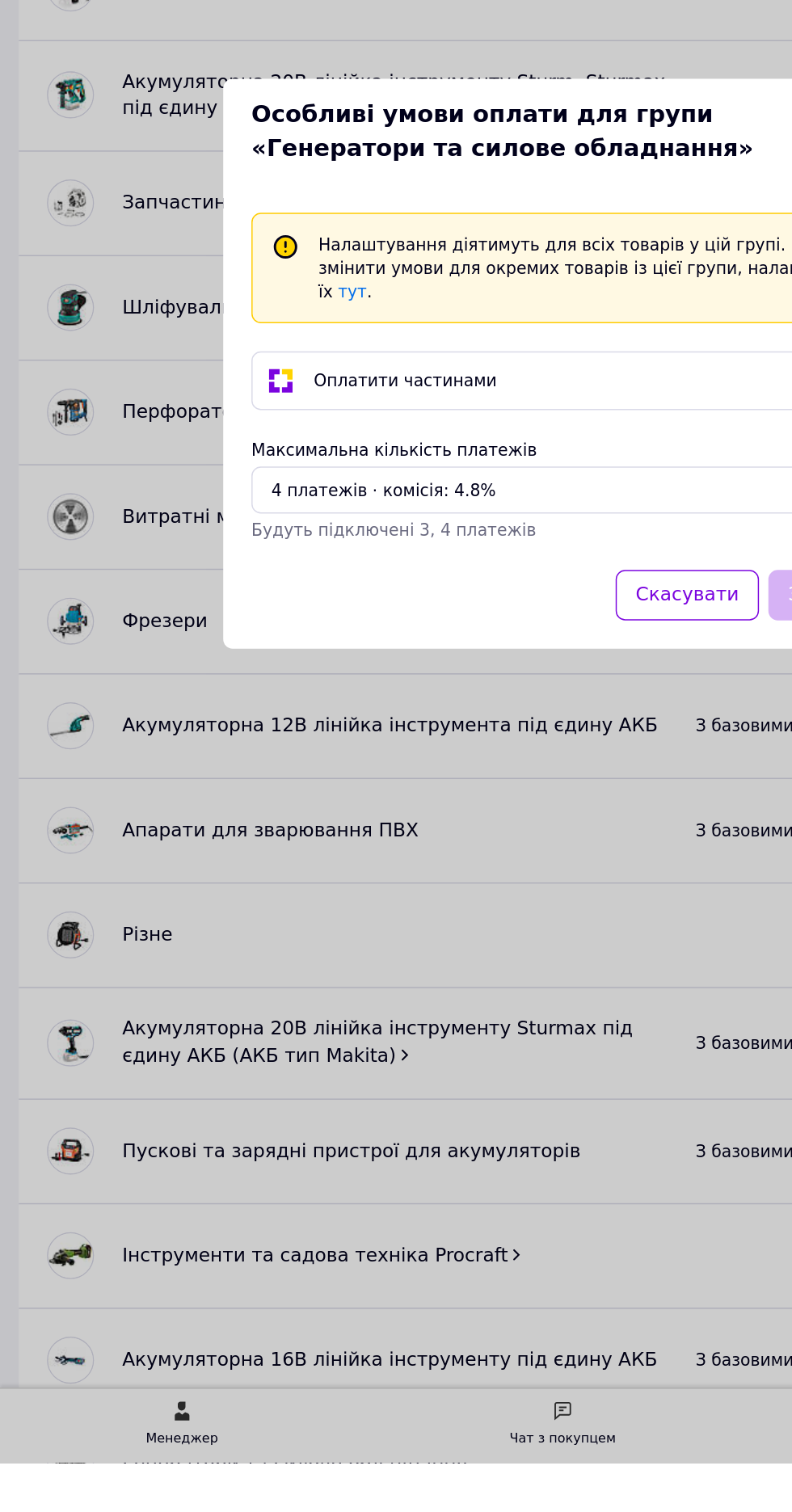
click at [425, 852] on div "4 платежів ⋅ комісія: 4.8%" at bounding box center [386, 842] width 399 height 18
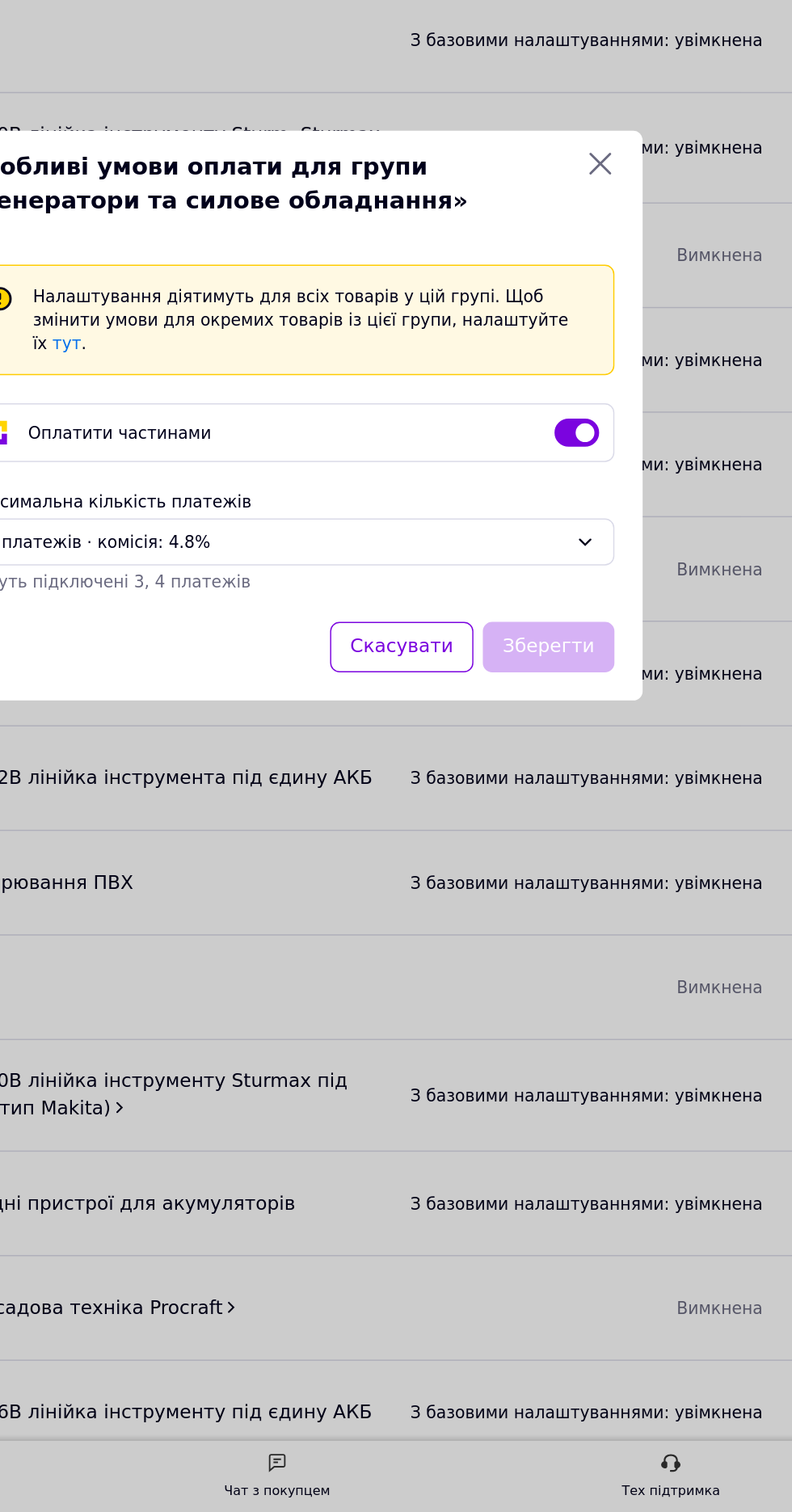
click at [614, 585] on icon at bounding box center [609, 582] width 19 height 19
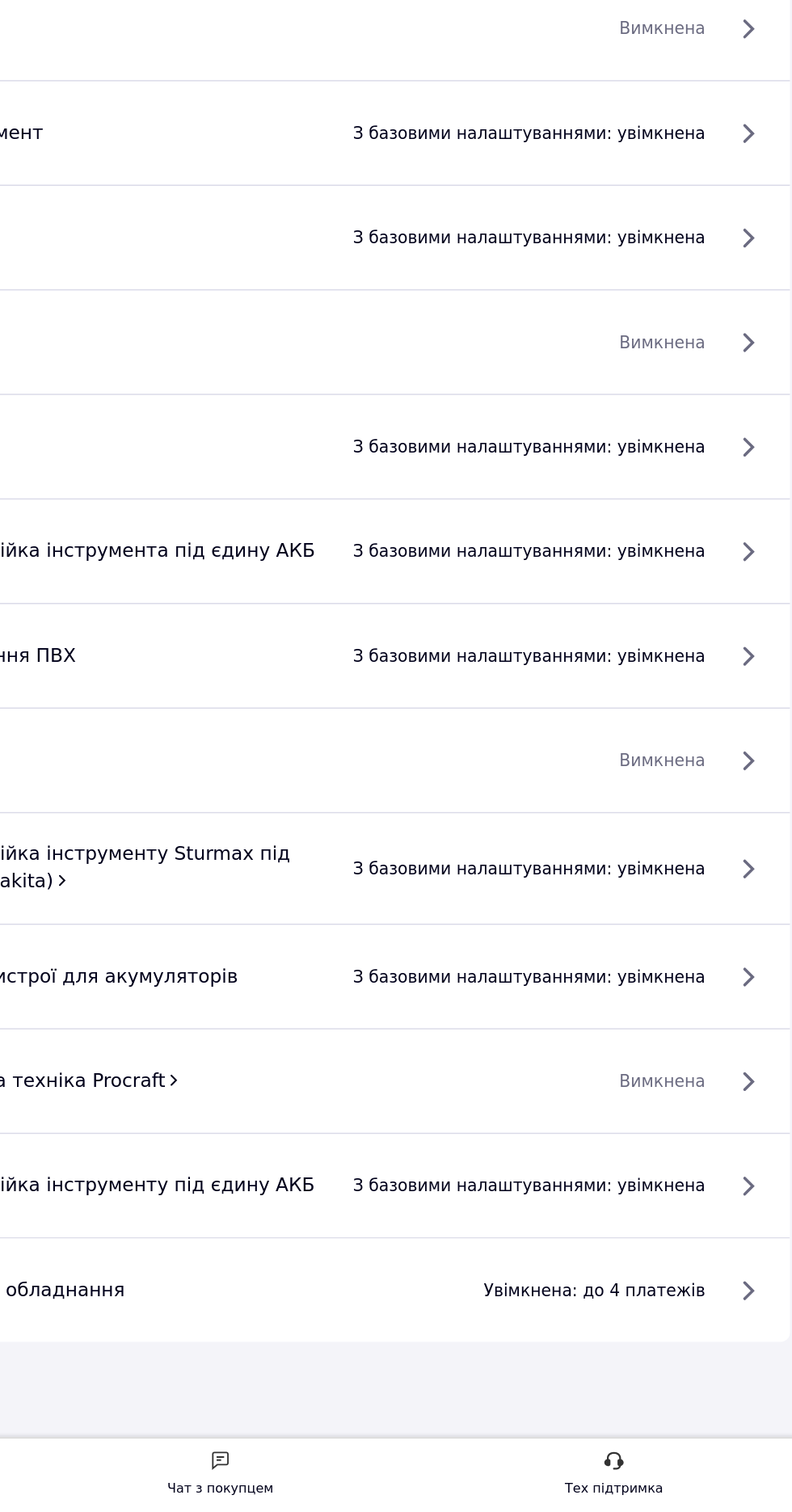
scroll to position [1753, 0]
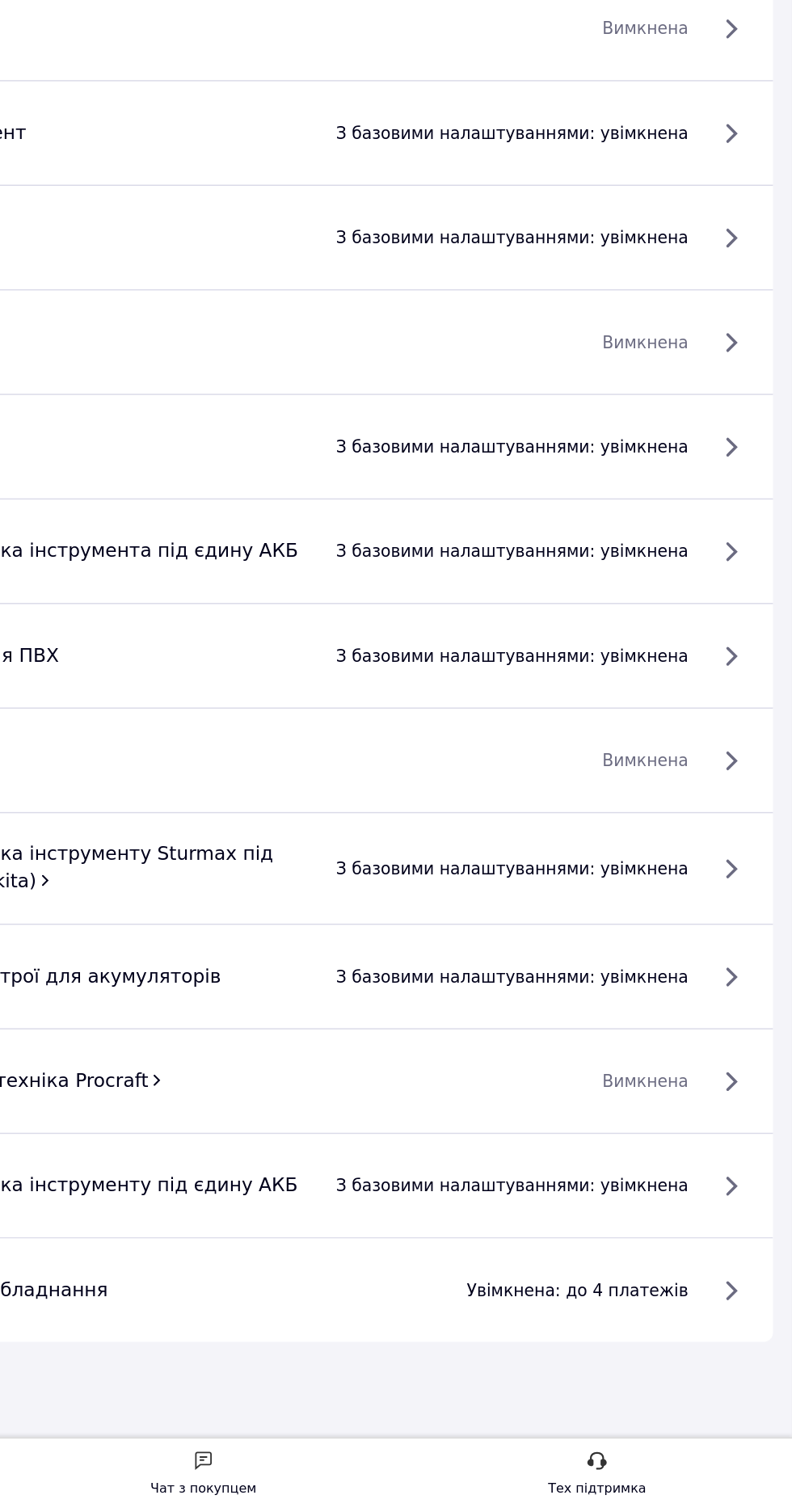
click at [718, 1351] on span "увімкнена: до 4 платежів" at bounding box center [643, 1360] width 152 height 17
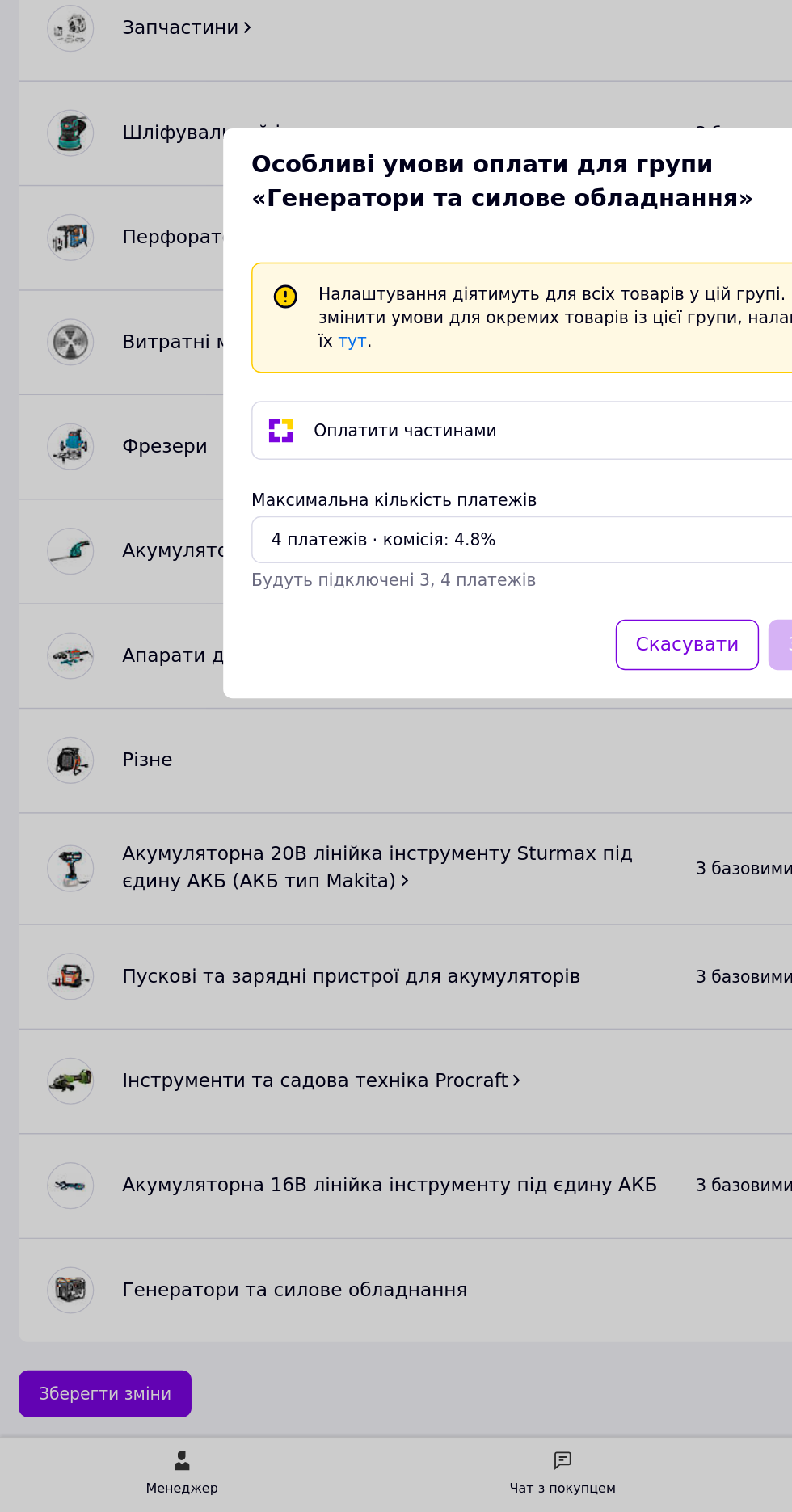
click at [423, 834] on div "4 платежів ⋅ комісія: 4.8%" at bounding box center [386, 842] width 399 height 18
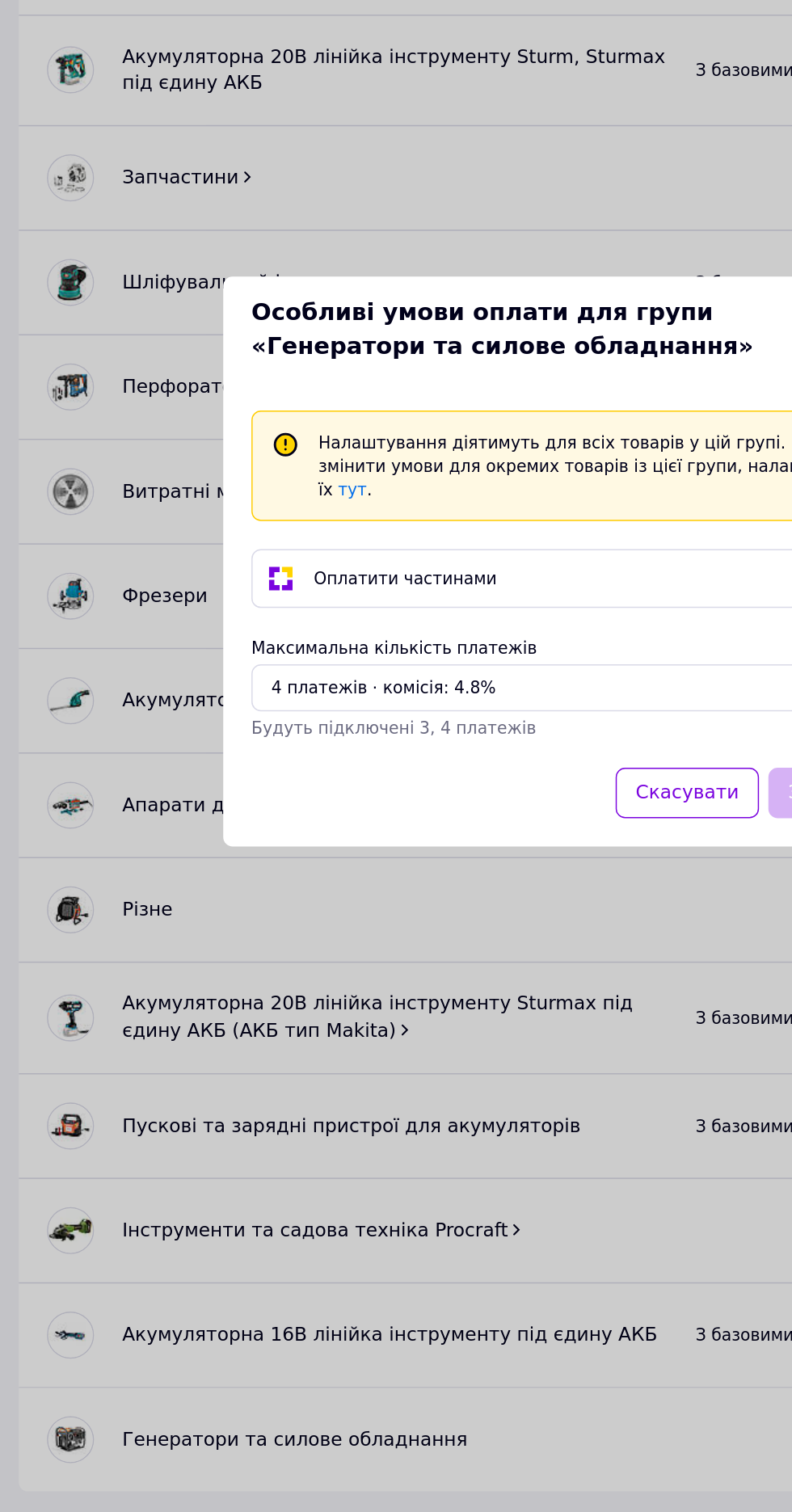
scroll to position [1752, 0]
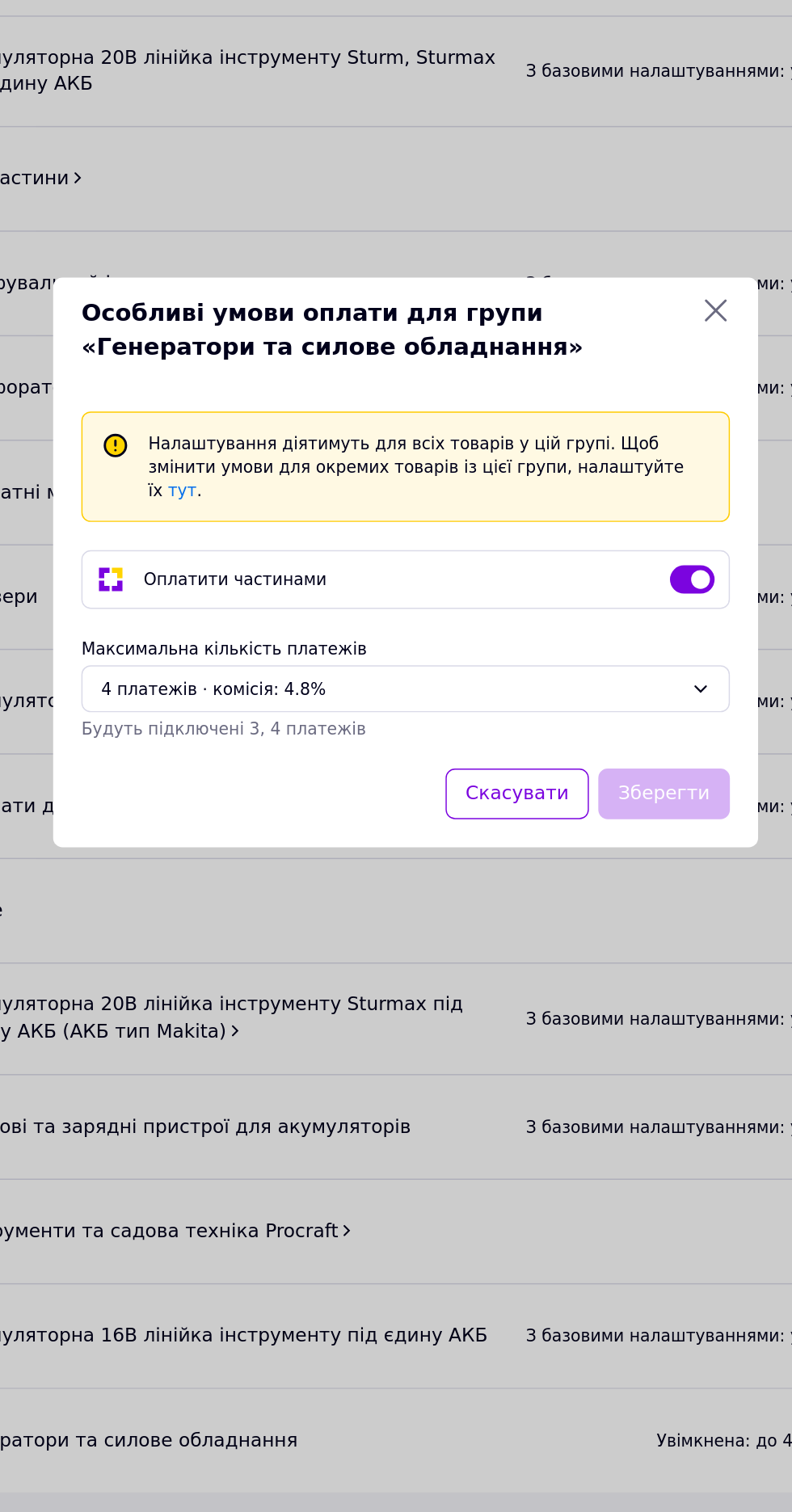
click at [408, 1047] on div "Особливі умови оплати для групи «Генератори та силове обладнання» Налаштування …" at bounding box center [396, 756] width 792 height 1512
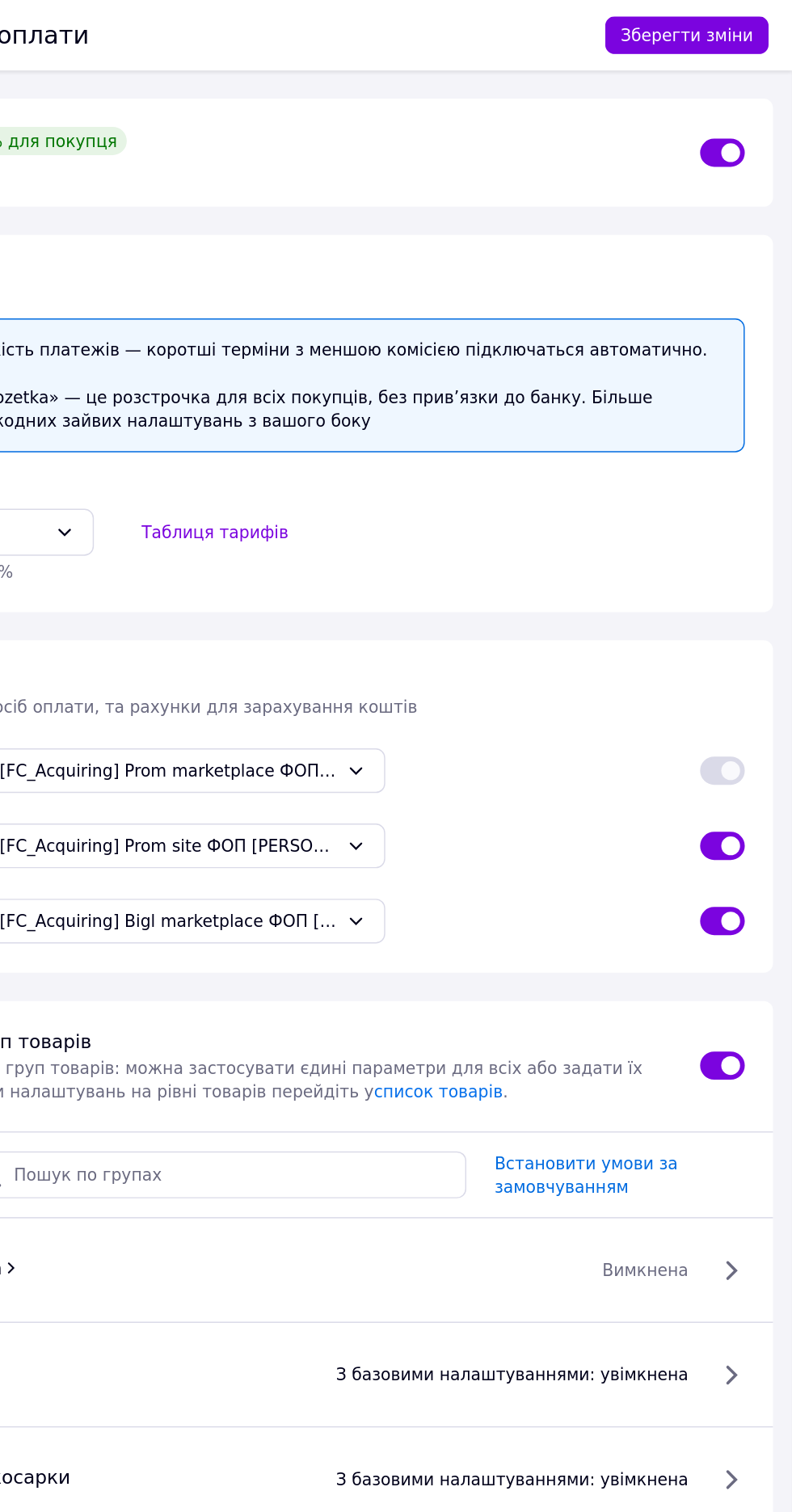
scroll to position [0, 0]
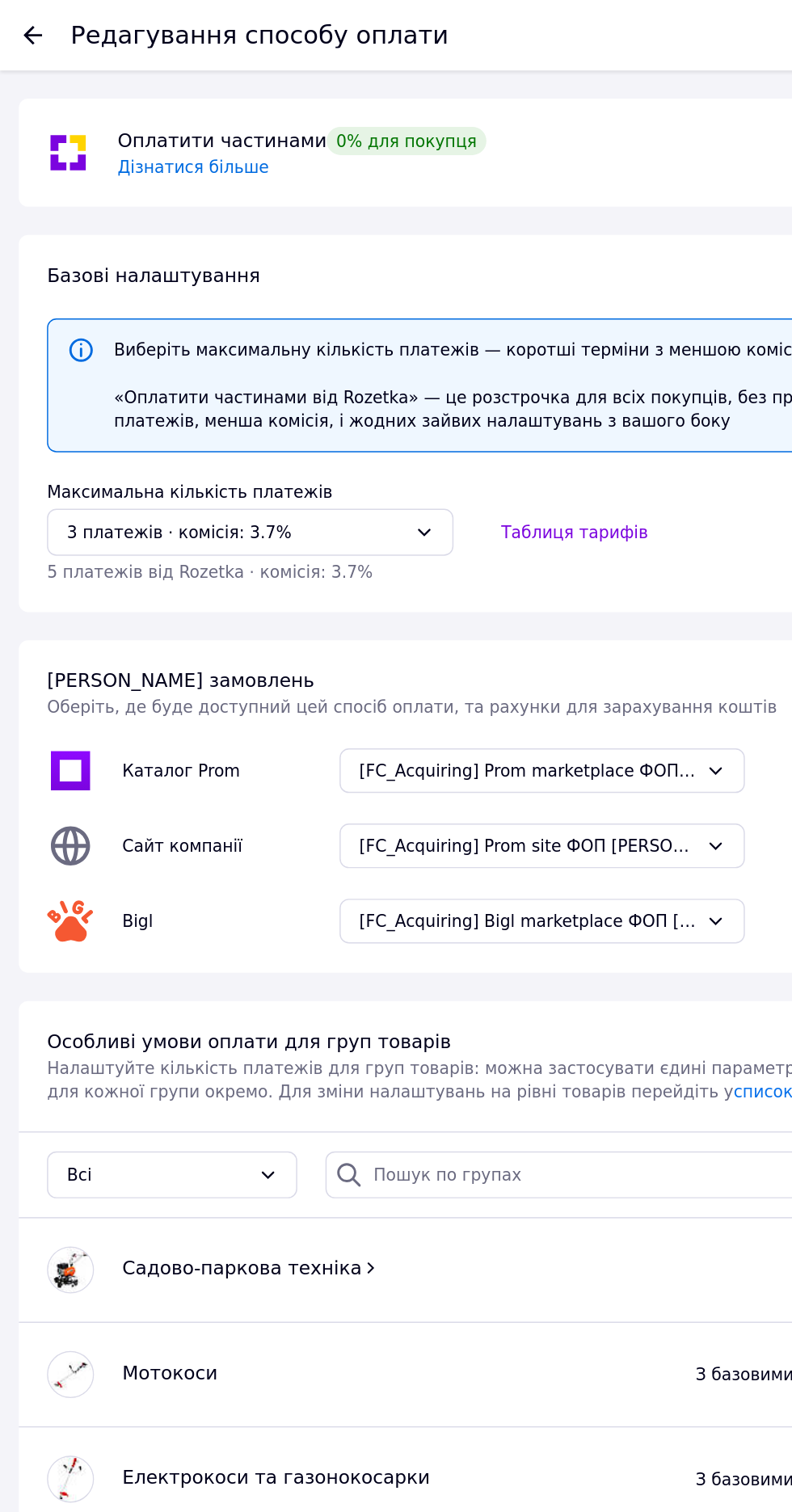
click at [210, 365] on div "3 платежів ⋅ комісія: 3.7%" at bounding box center [162, 366] width 233 height 18
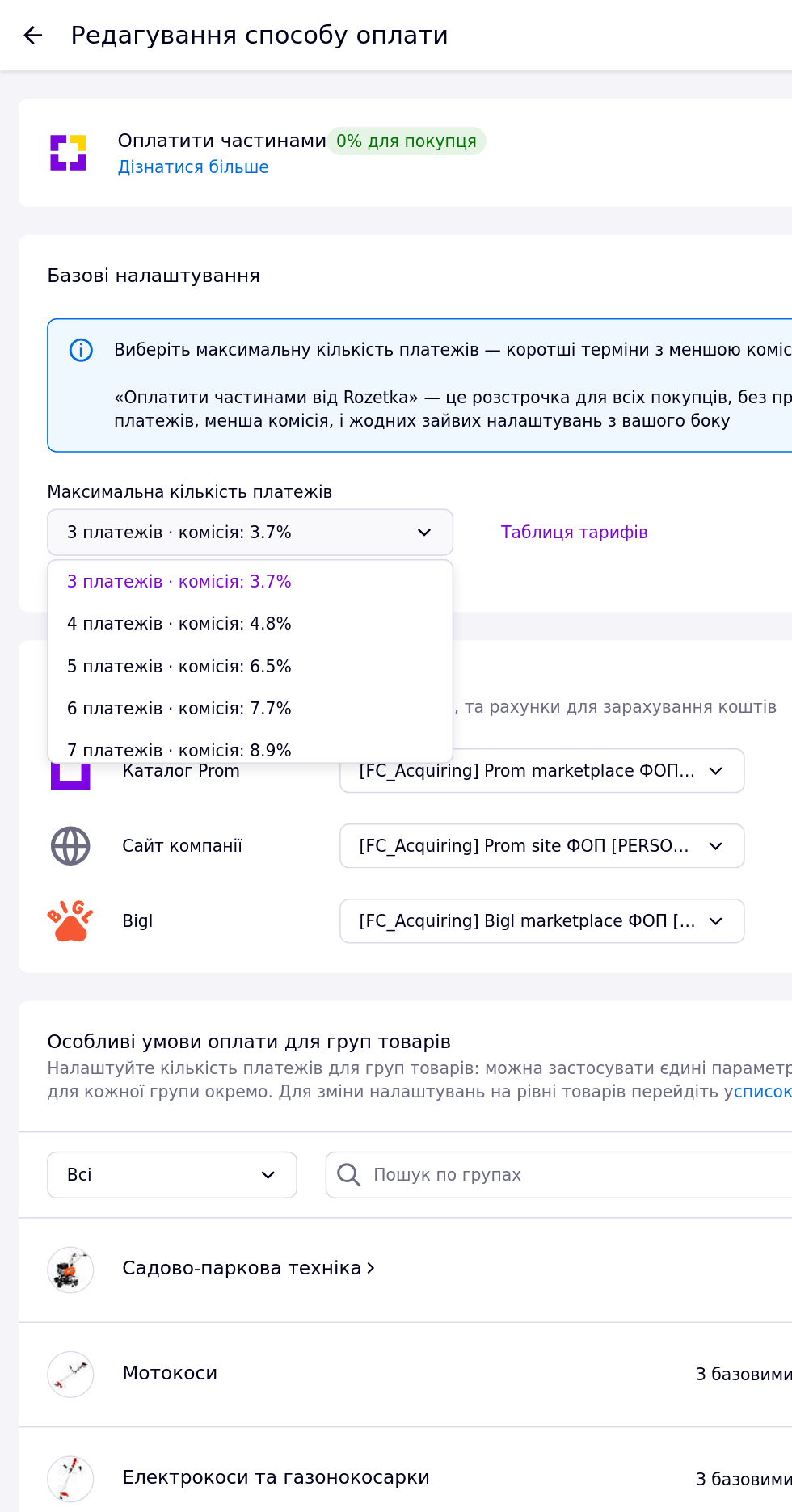
click at [208, 398] on li "3 платежів ⋅ комісія: 3.7%" at bounding box center [172, 401] width 278 height 30
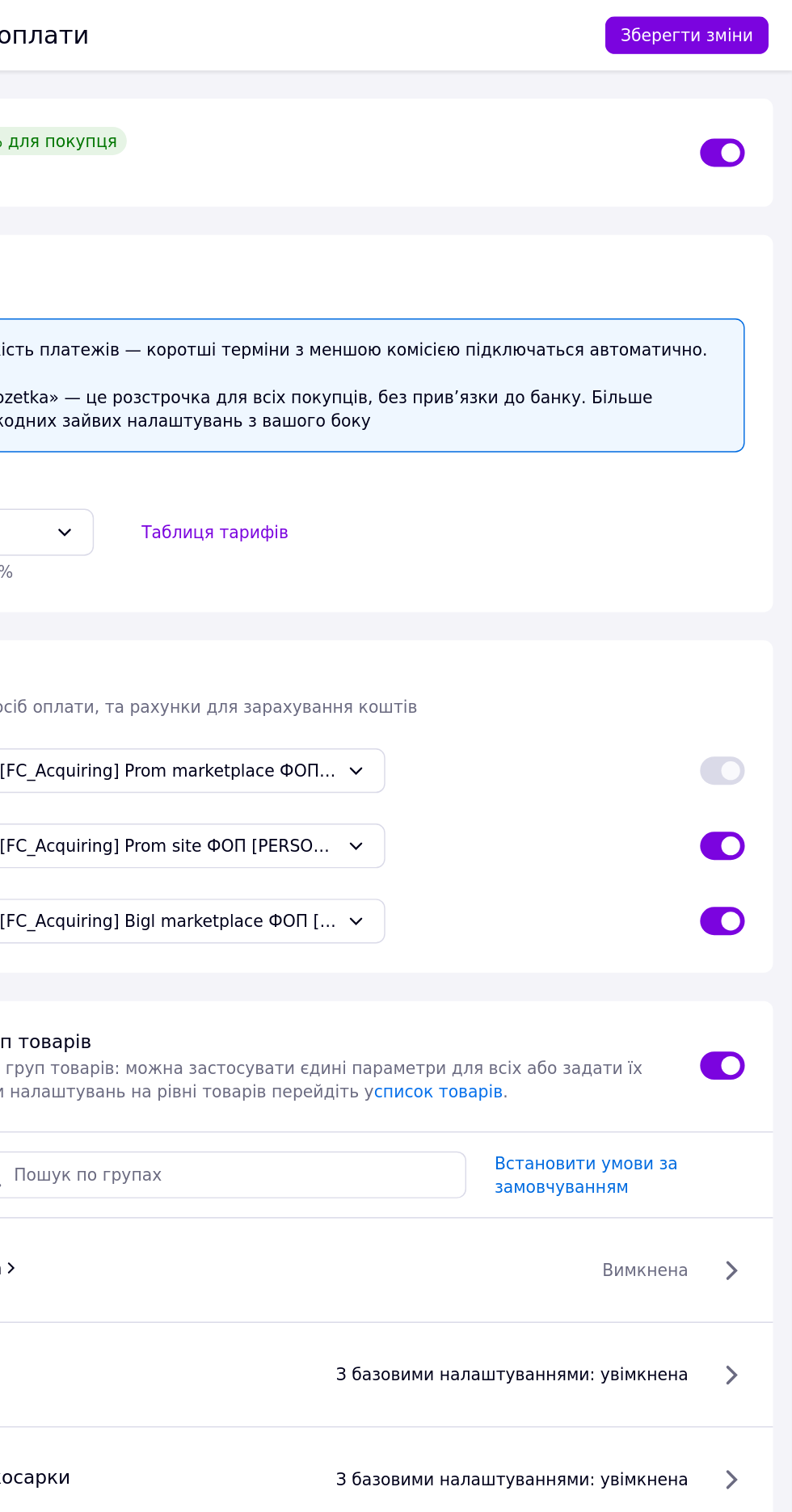
click at [736, 23] on button "Зберегти зміни" at bounding box center [720, 24] width 113 height 26
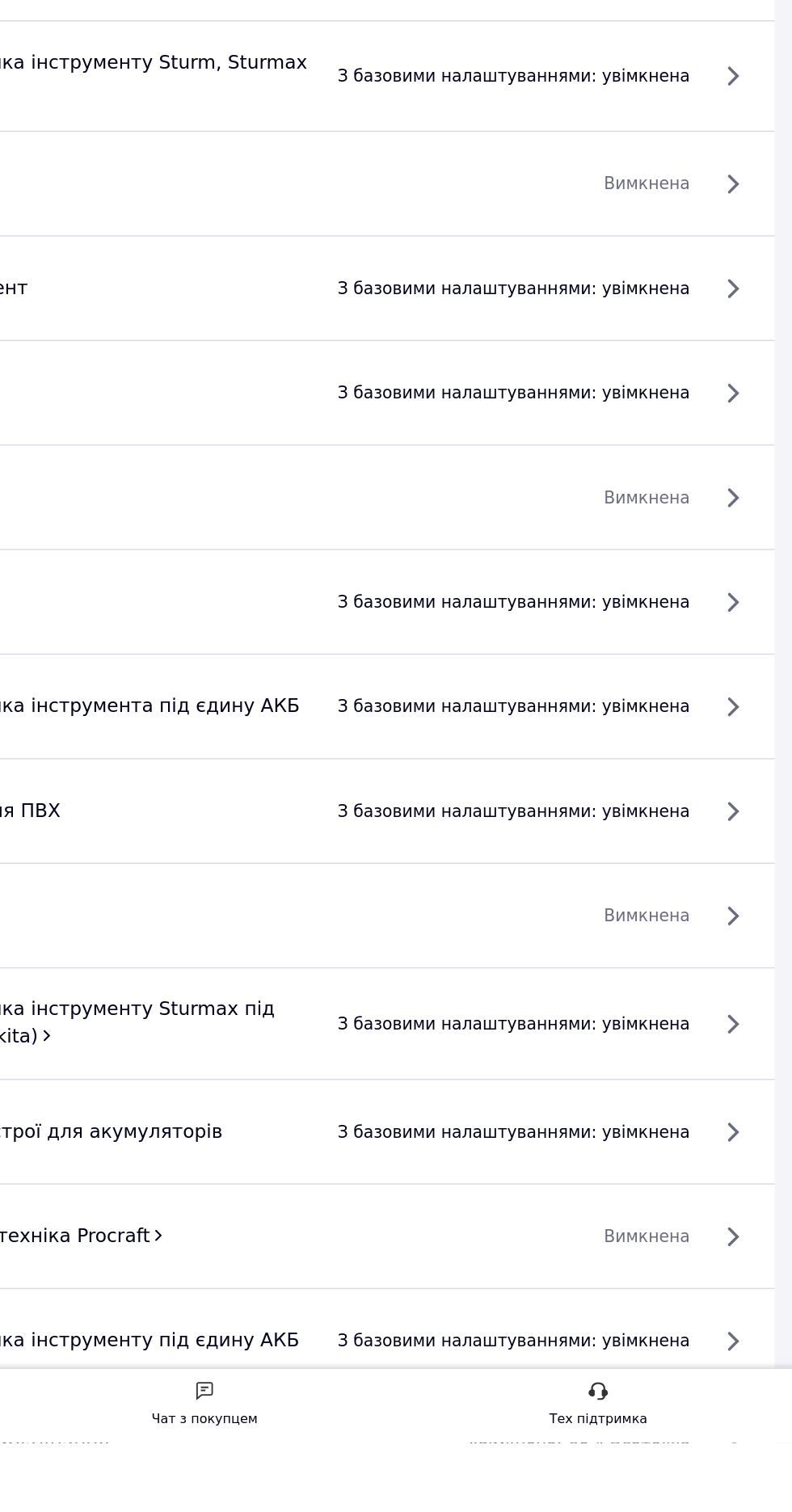
scroll to position [1599, 0]
click at [721, 1506] on span "увімкнена: до 4 платежів" at bounding box center [643, 1514] width 152 height 17
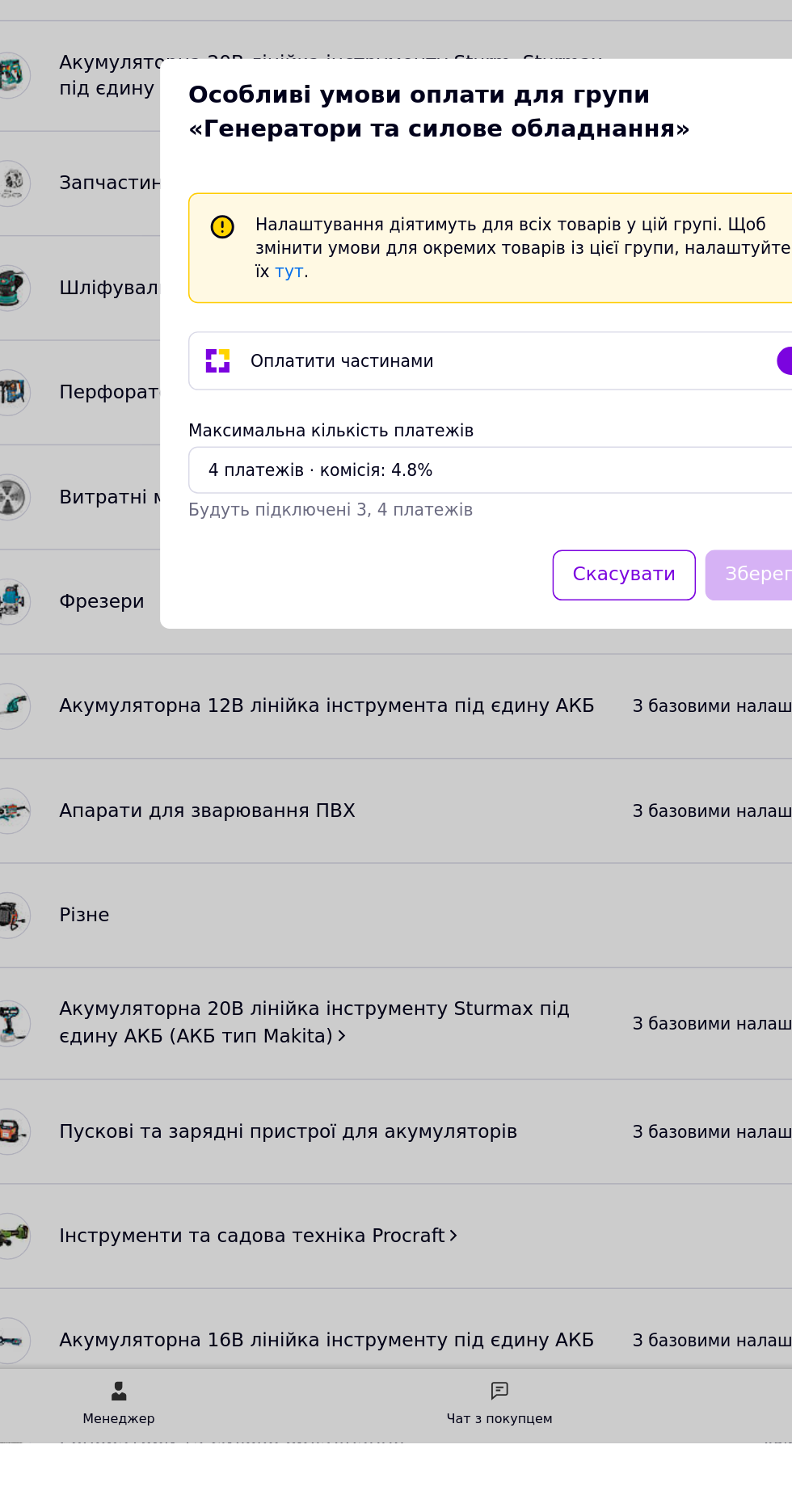
click at [376, 823] on div "Максимальна кількість платежів" at bounding box center [395, 816] width 446 height 17
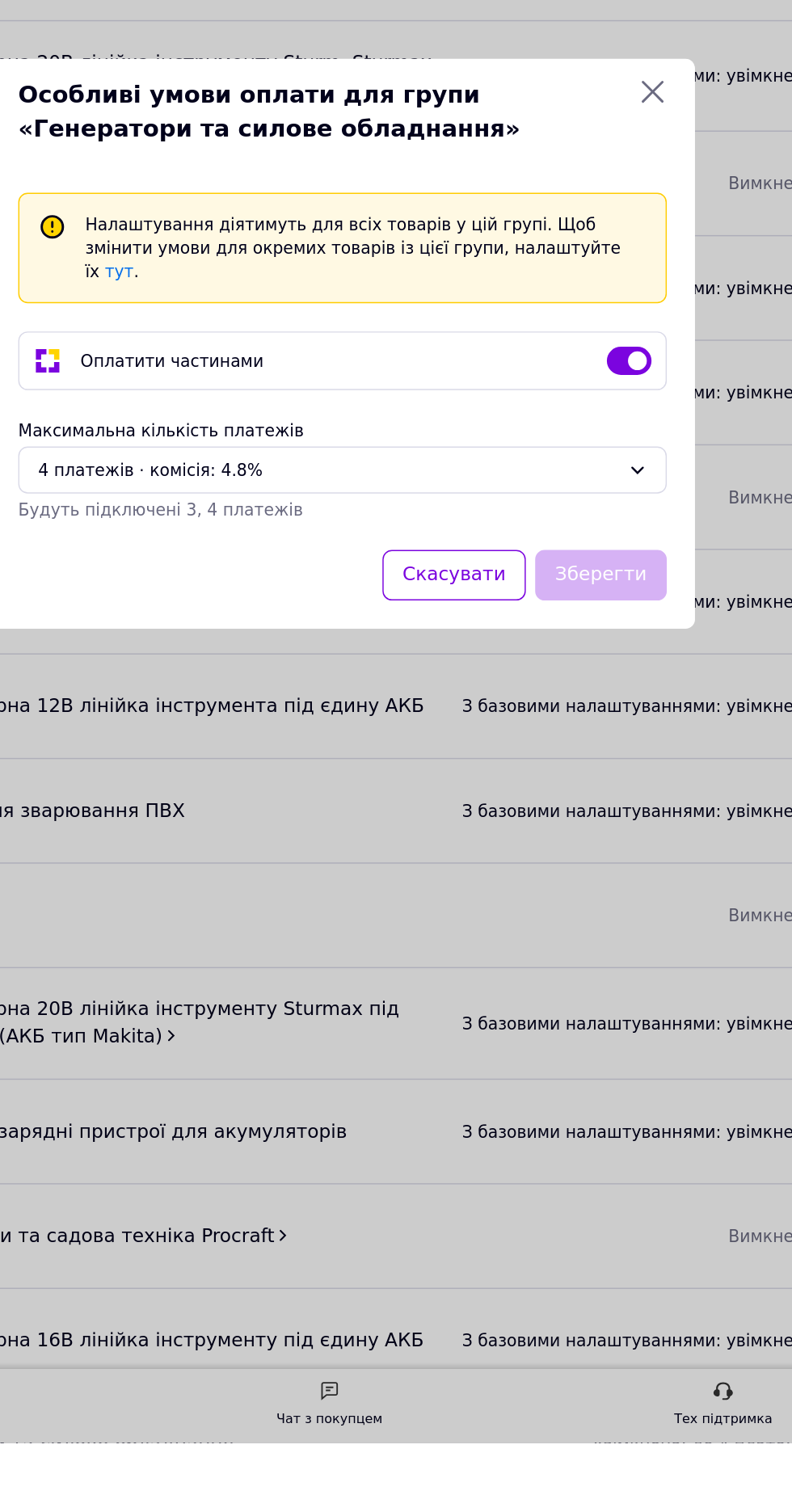
click at [594, 849] on icon at bounding box center [599, 843] width 13 height 13
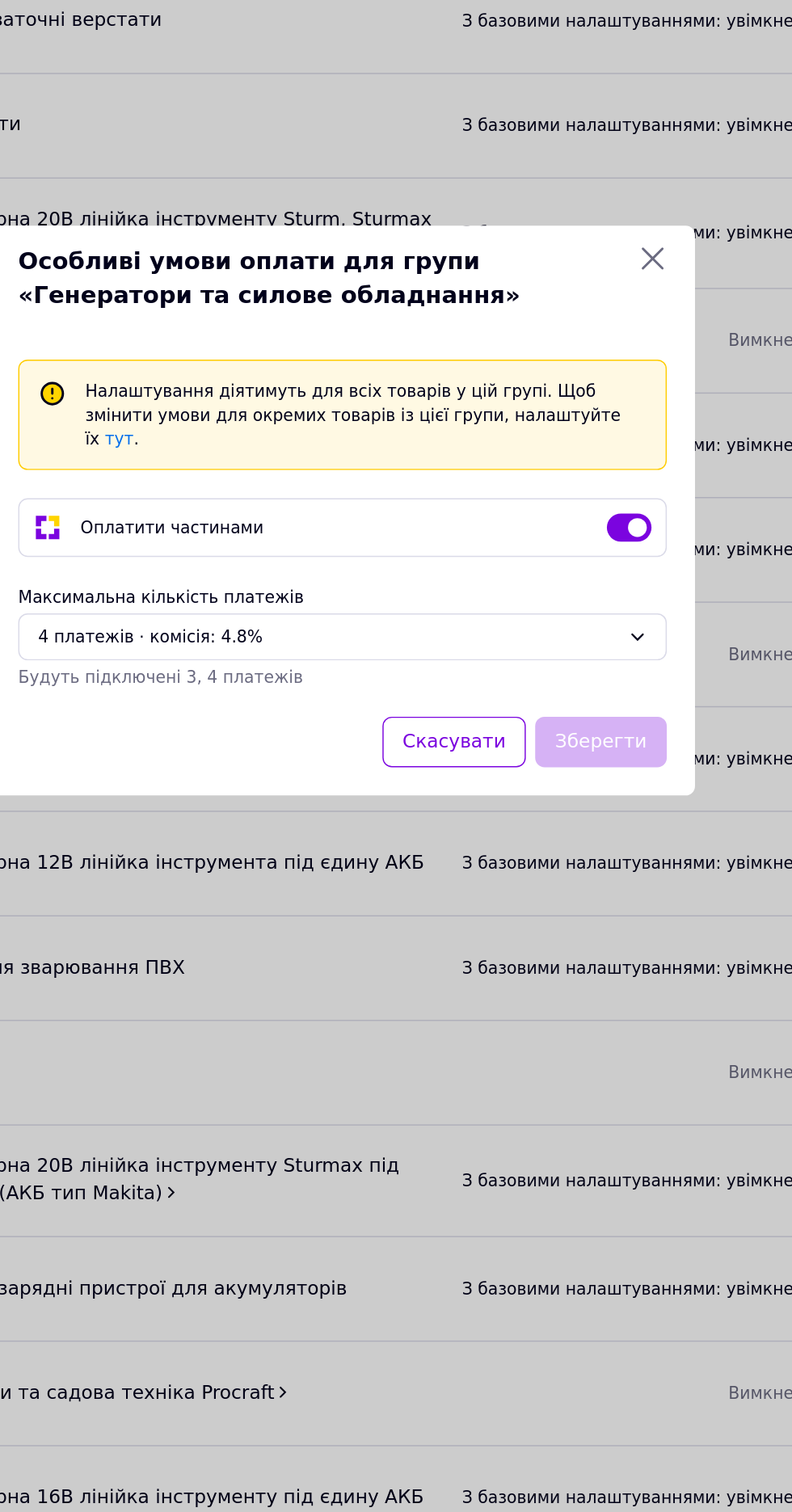
scroll to position [1605, 0]
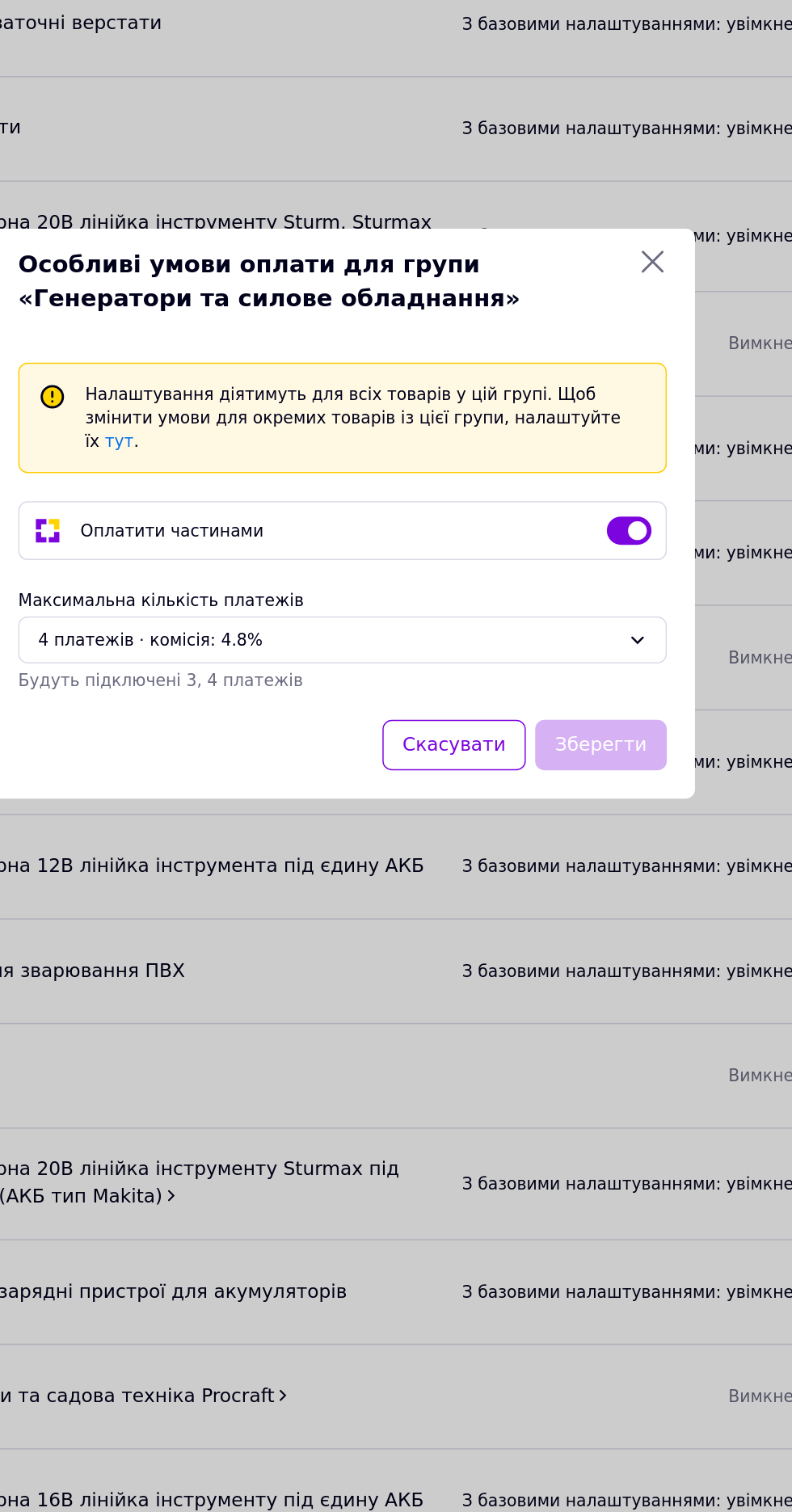
click at [608, 591] on icon at bounding box center [609, 582] width 16 height 16
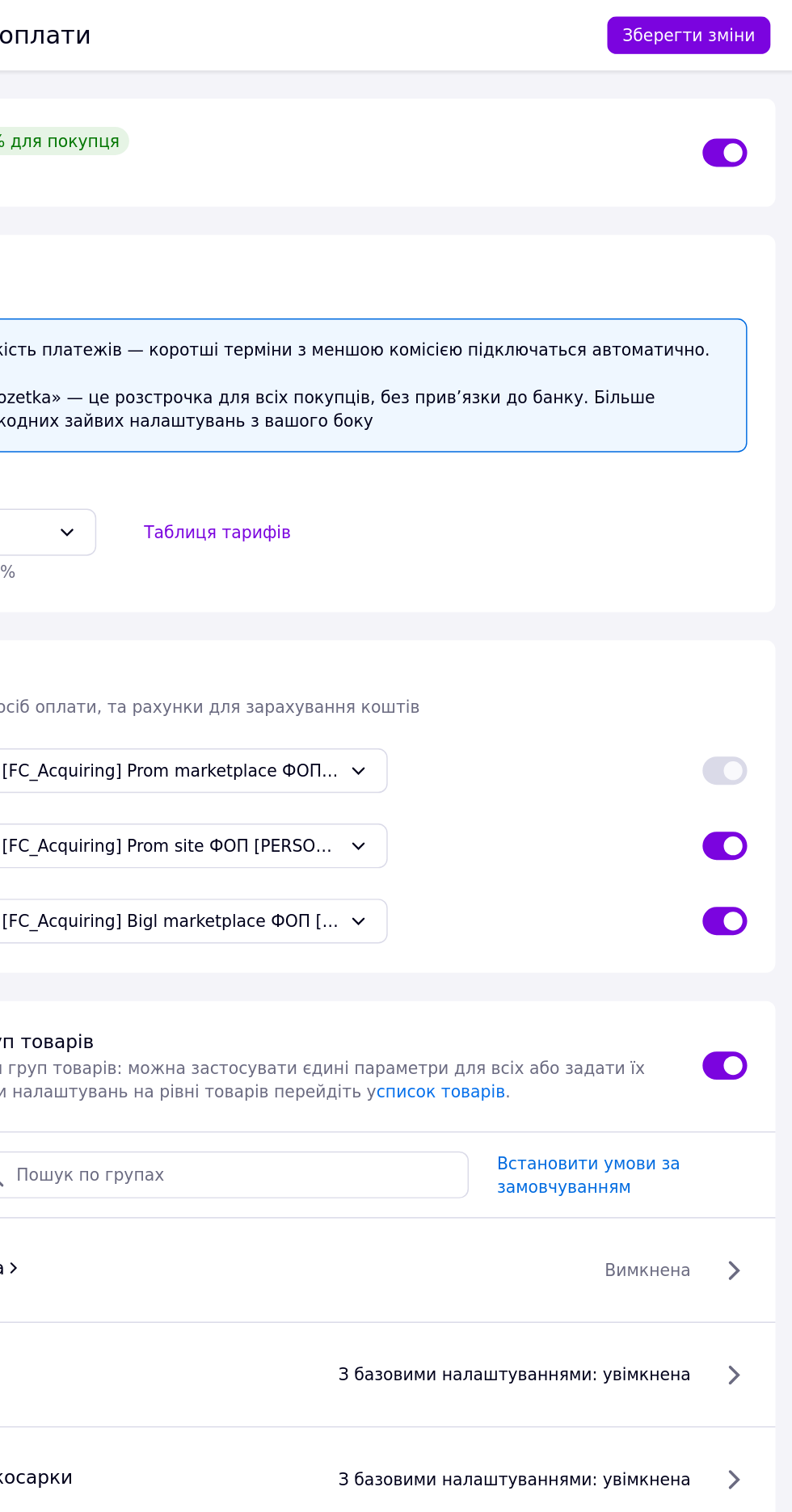
scroll to position [0, 0]
